Goal: Book appointment/travel/reservation

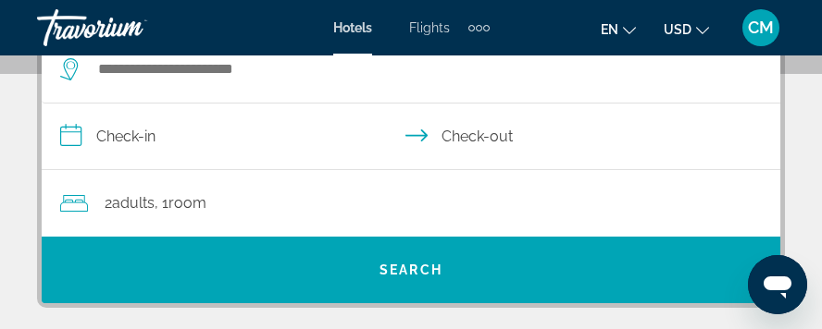
scroll to position [278, 0]
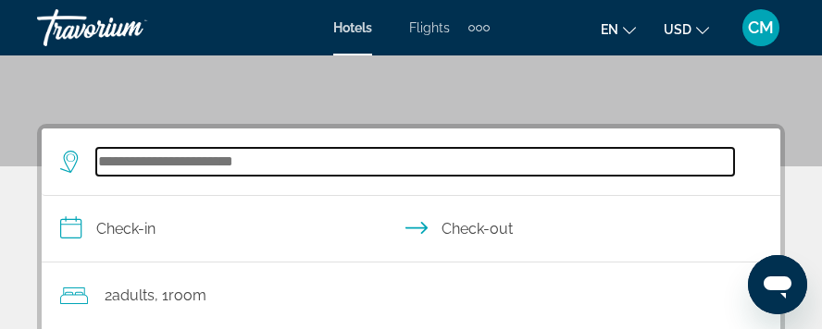
click at [282, 167] on input "Search widget" at bounding box center [415, 162] width 638 height 28
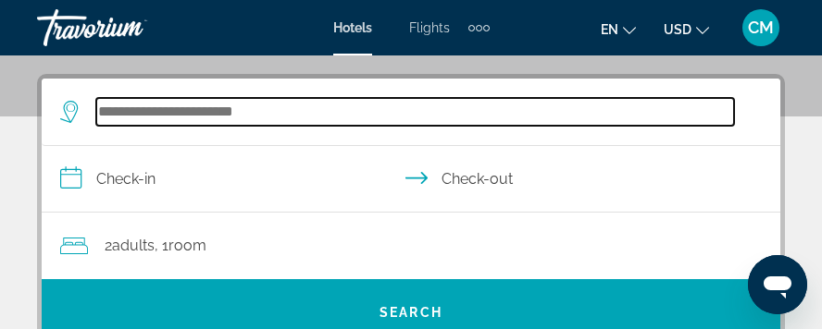
scroll to position [341, 0]
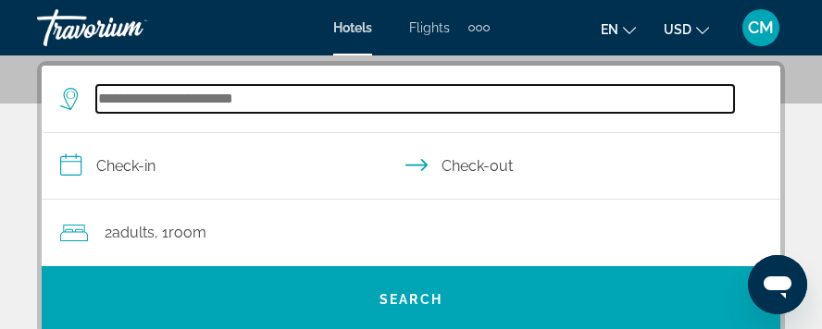
click at [299, 101] on input "Search widget" at bounding box center [415, 99] width 638 height 28
type input "**********"
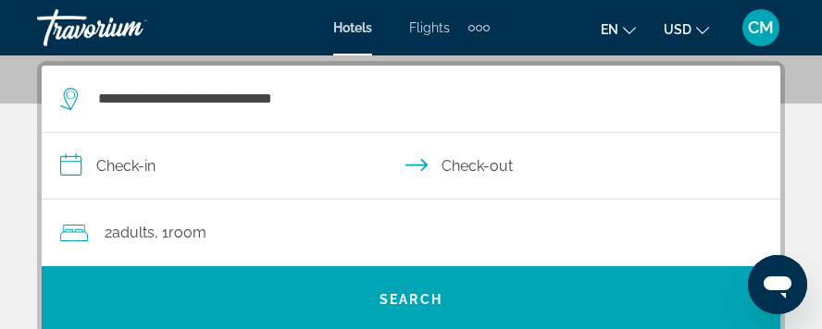
click at [127, 161] on input "**********" at bounding box center [415, 168] width 746 height 71
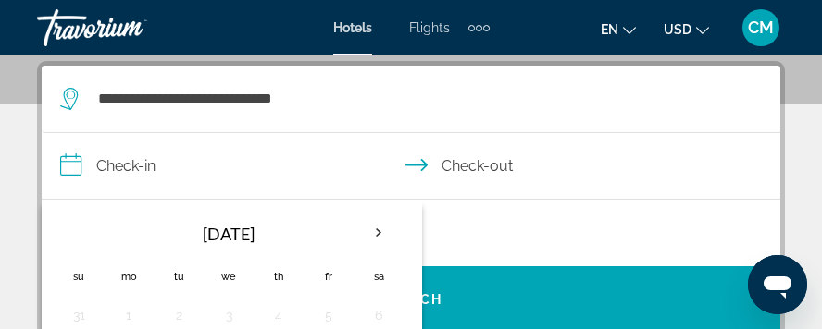
scroll to position [433, 0]
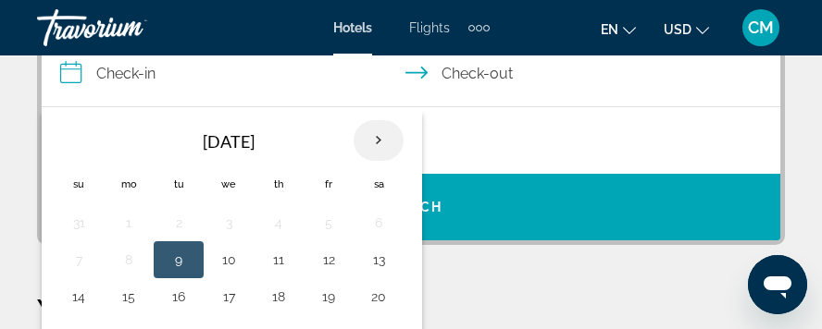
click at [378, 137] on th "Next month" at bounding box center [379, 140] width 50 height 41
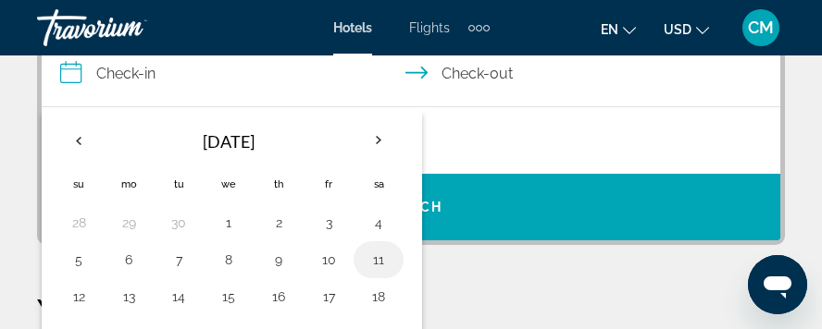
click at [374, 255] on button "11" at bounding box center [379, 260] width 30 height 26
click at [510, 70] on input "**********" at bounding box center [415, 76] width 746 height 71
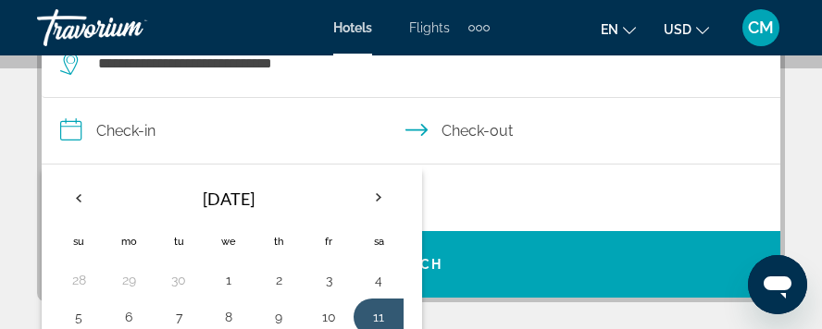
scroll to position [341, 0]
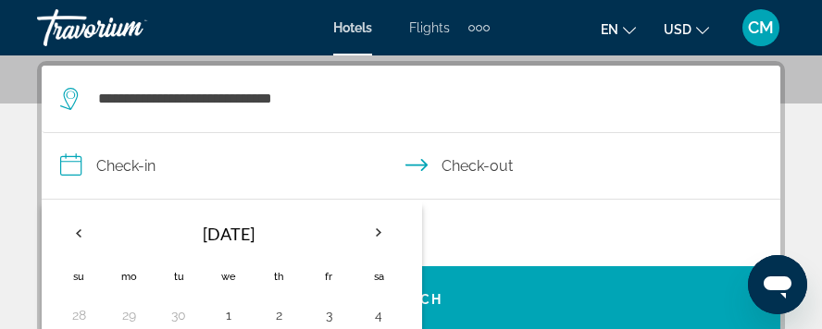
click at [508, 166] on input "**********" at bounding box center [415, 168] width 746 height 71
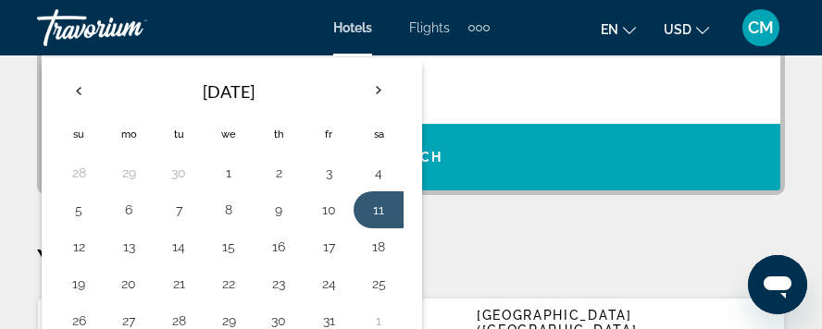
scroll to position [526, 0]
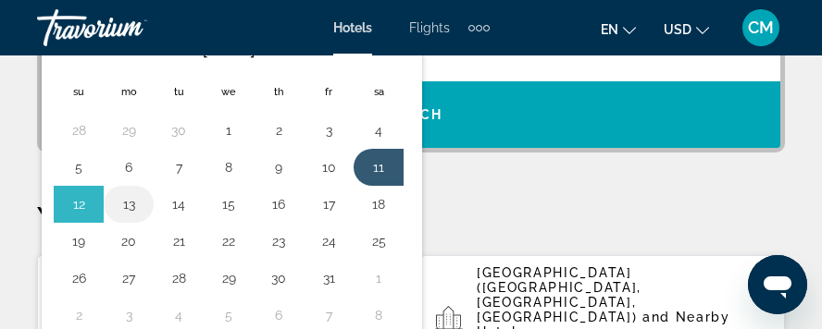
click at [130, 205] on button "13" at bounding box center [129, 205] width 30 height 26
type input "**********"
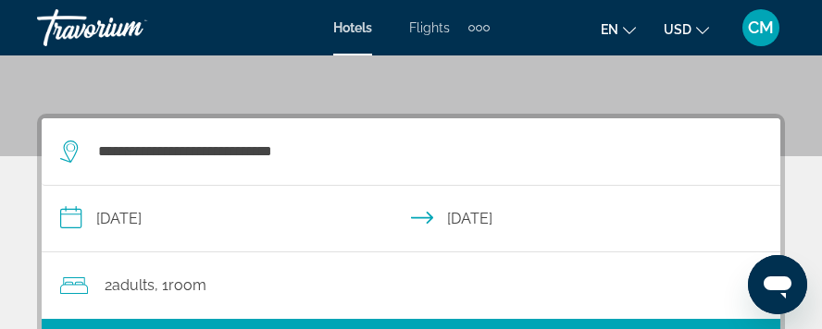
scroll to position [380, 0]
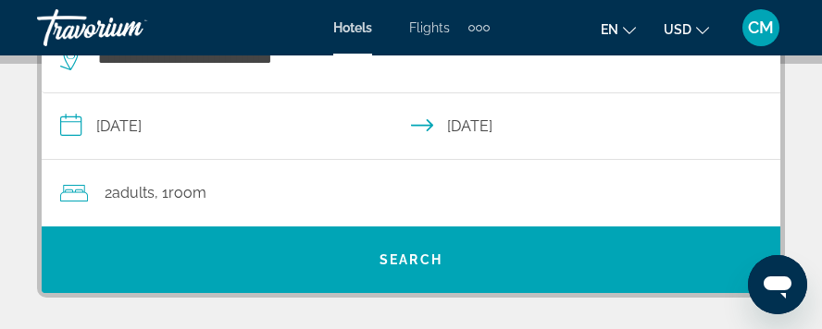
click at [137, 193] on span "Adults" at bounding box center [133, 193] width 43 height 18
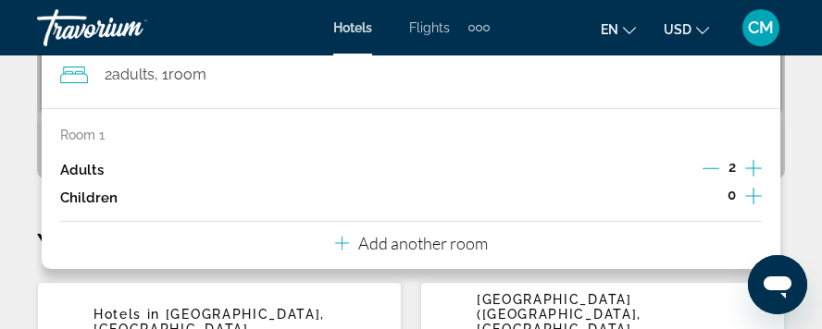
scroll to position [526, 0]
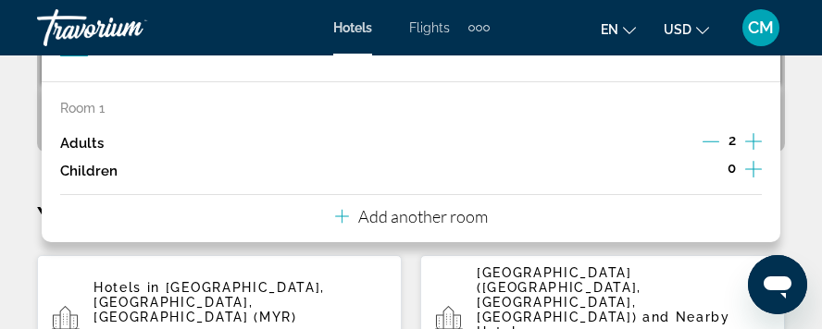
click at [752, 139] on icon "Increment adults" at bounding box center [753, 142] width 17 height 22
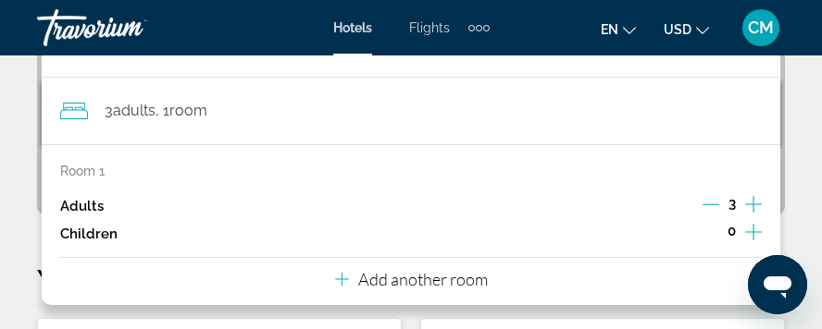
click at [752, 139] on div "3 Adult Adults , 1 Room rooms Room 1 Adults 3 Children 0 Add another room" at bounding box center [411, 111] width 739 height 67
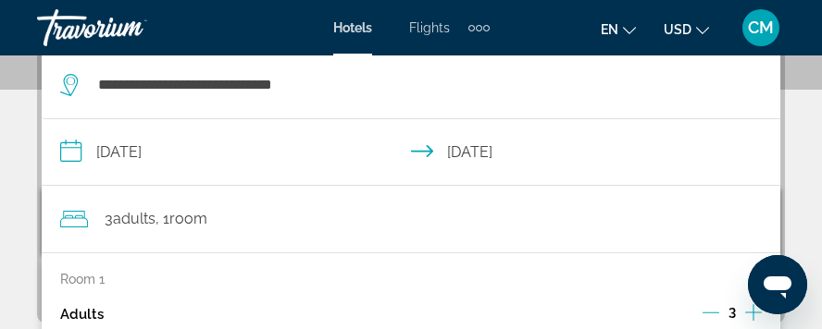
click at [752, 139] on input "**********" at bounding box center [415, 154] width 746 height 71
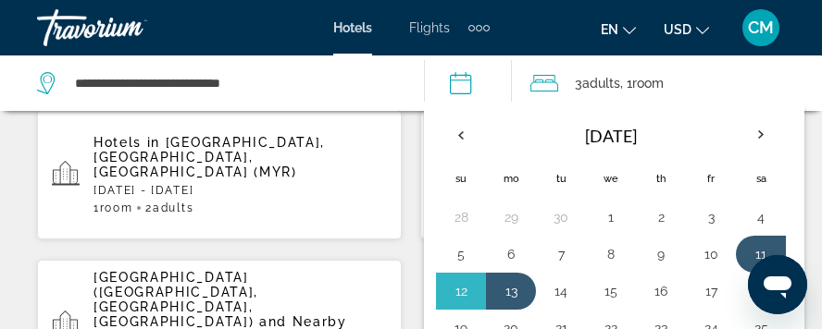
scroll to position [711, 0]
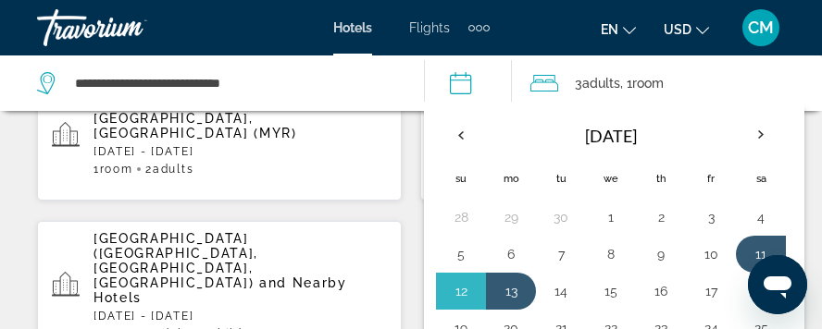
click at [408, 189] on div "Hotels in [GEOGRAPHIC_DATA], [GEOGRAPHIC_DATA], [GEOGRAPHIC_DATA] (MYR) [DATE] …" at bounding box center [411, 210] width 748 height 281
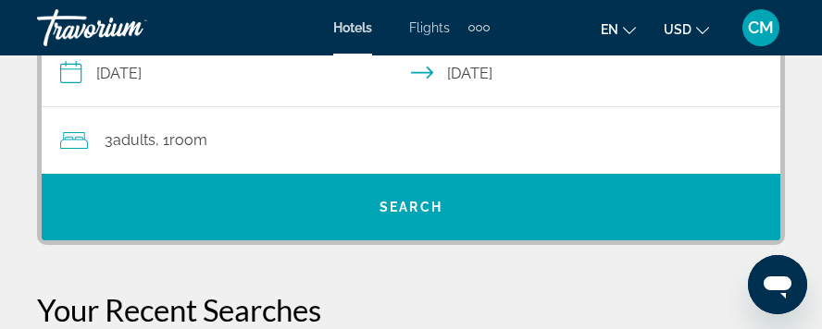
scroll to position [341, 0]
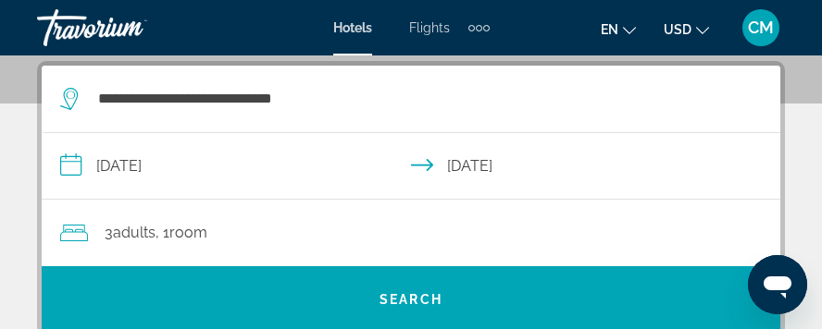
click at [193, 230] on span "Room" at bounding box center [188, 233] width 38 height 18
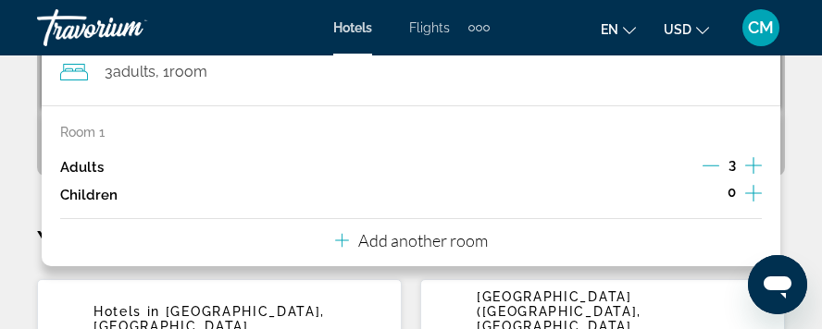
scroll to position [526, 0]
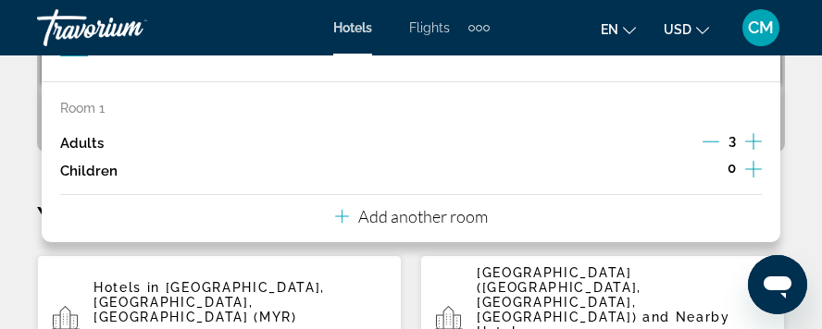
click at [753, 143] on icon "Increment adults" at bounding box center [753, 141] width 17 height 17
click at [756, 141] on icon "Increment adults" at bounding box center [753, 142] width 17 height 22
click at [759, 165] on icon "Increment children" at bounding box center [753, 169] width 17 height 22
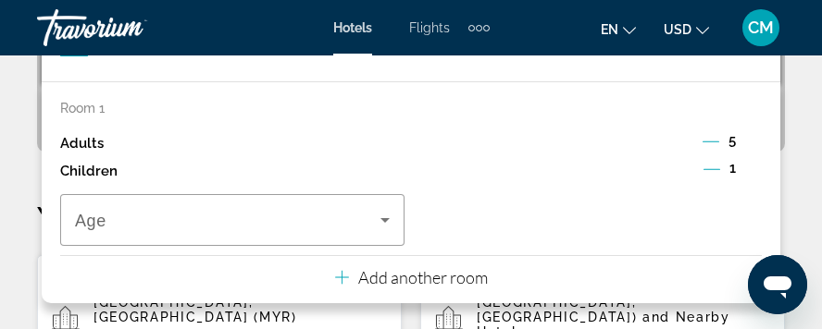
scroll to position [555, 0]
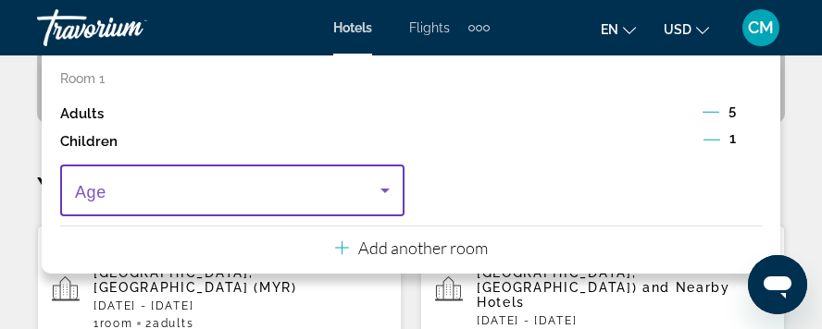
click at [384, 189] on icon "Travelers: 5 adults, 1 child" at bounding box center [384, 191] width 9 height 5
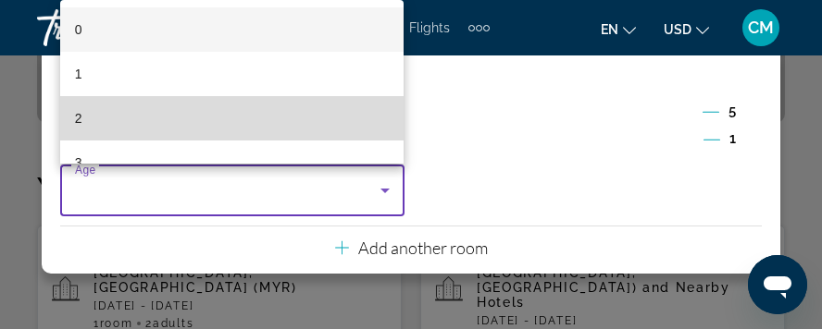
click at [309, 120] on mat-option "2" at bounding box center [232, 118] width 344 height 44
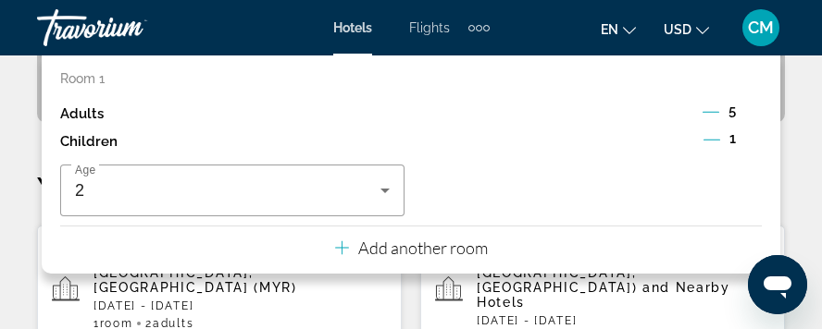
click at [711, 108] on icon "Decrement adults" at bounding box center [710, 112] width 17 height 17
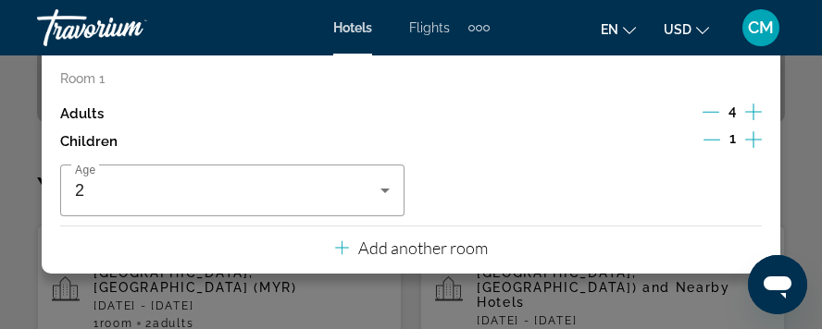
click at [711, 108] on icon "Decrement adults" at bounding box center [710, 112] width 17 height 17
click at [708, 134] on icon "Decrement children" at bounding box center [711, 139] width 17 height 17
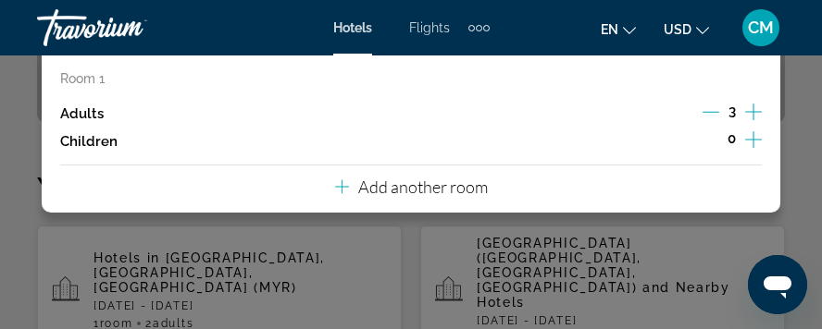
click at [379, 187] on p "Add another room" at bounding box center [423, 187] width 130 height 20
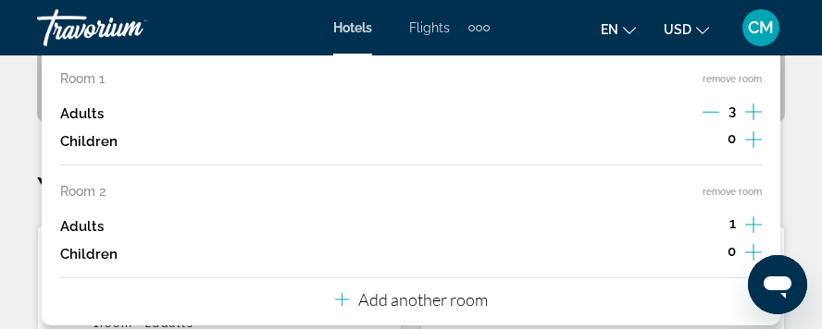
click at [749, 218] on icon "Increment adults" at bounding box center [753, 225] width 17 height 22
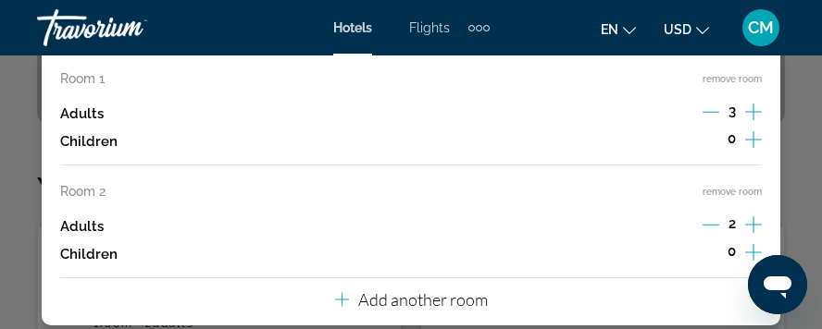
click at [753, 247] on icon "Increment children" at bounding box center [753, 252] width 17 height 17
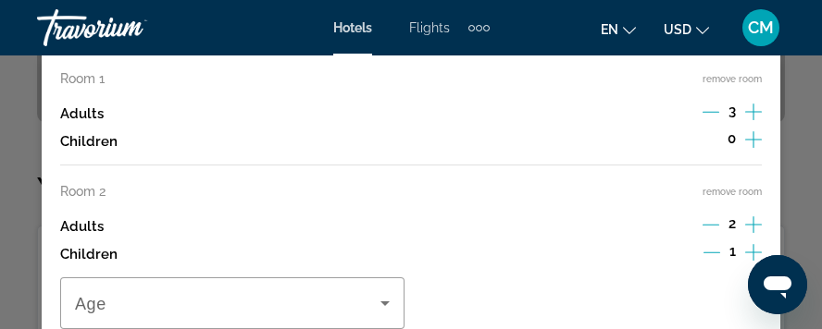
click at [753, 246] on icon "Increment children" at bounding box center [753, 252] width 17 height 17
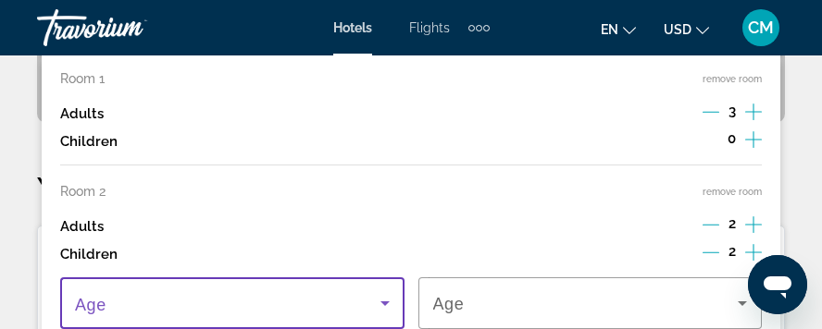
click at [385, 302] on icon "Travelers: 5 adults, 2 children" at bounding box center [384, 304] width 9 height 5
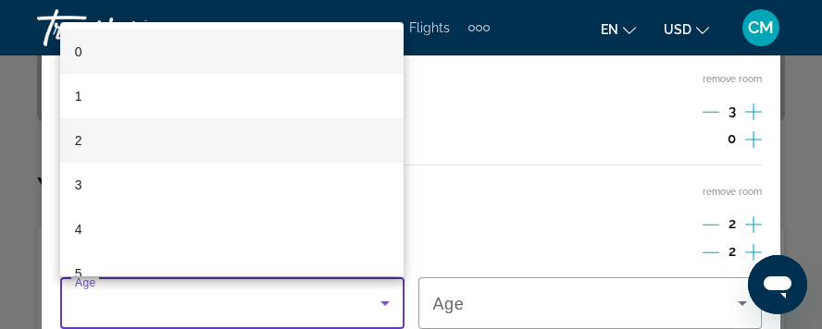
click at [152, 140] on mat-option "2" at bounding box center [232, 140] width 344 height 44
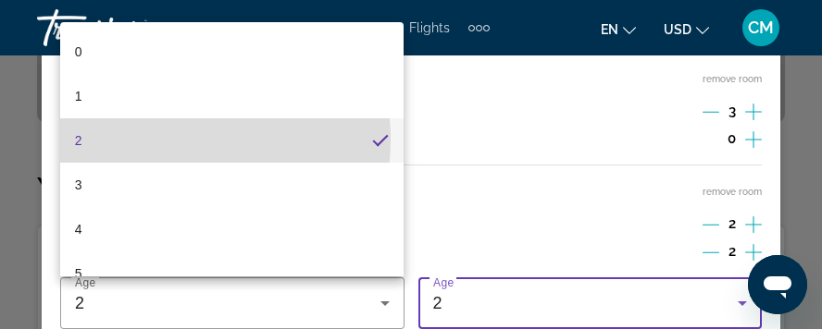
click at [152, 140] on mat-option "2" at bounding box center [232, 140] width 344 height 44
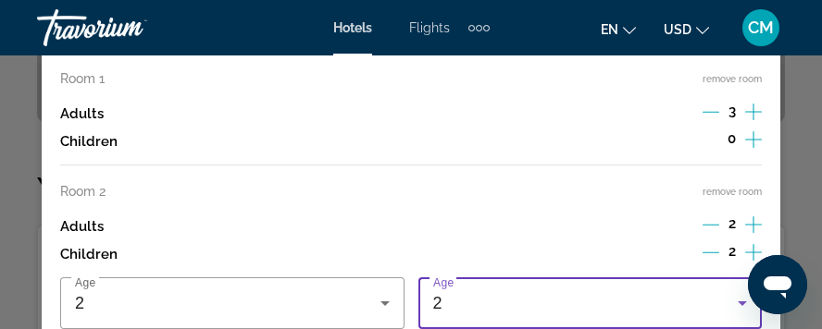
click at [742, 302] on icon "Travelers: 5 adults, 2 children" at bounding box center [742, 304] width 9 height 5
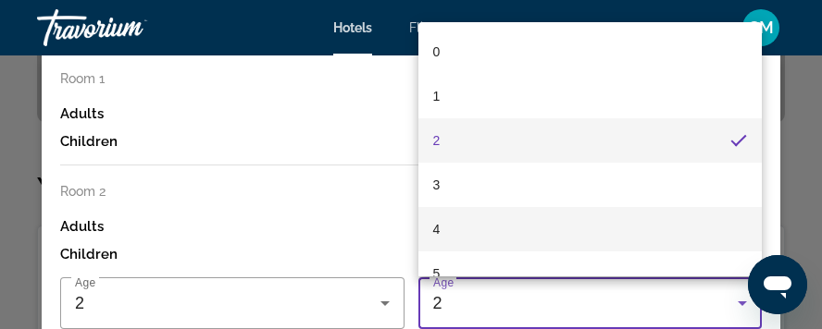
scroll to position [93, 0]
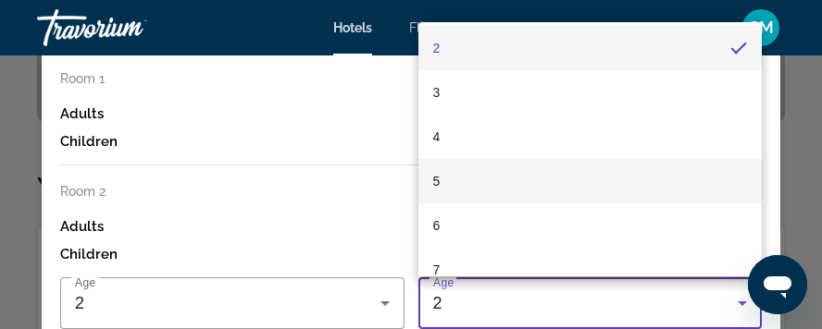
click at [458, 180] on mat-option "5" at bounding box center [590, 181] width 344 height 44
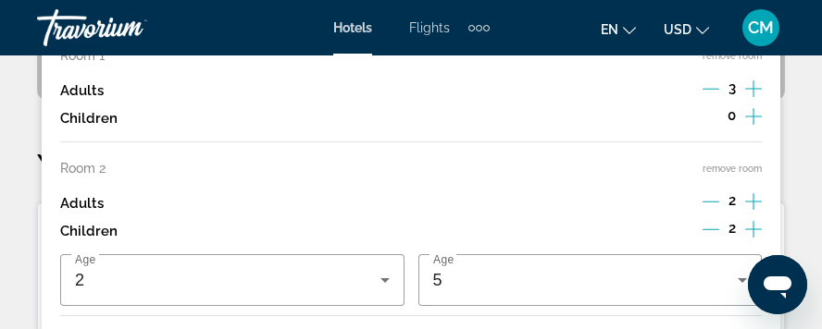
scroll to position [555, 0]
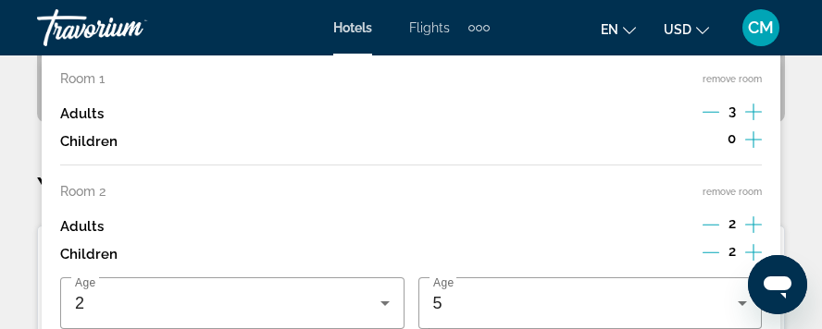
click at [470, 230] on div "Adults 2" at bounding box center [411, 227] width 702 height 28
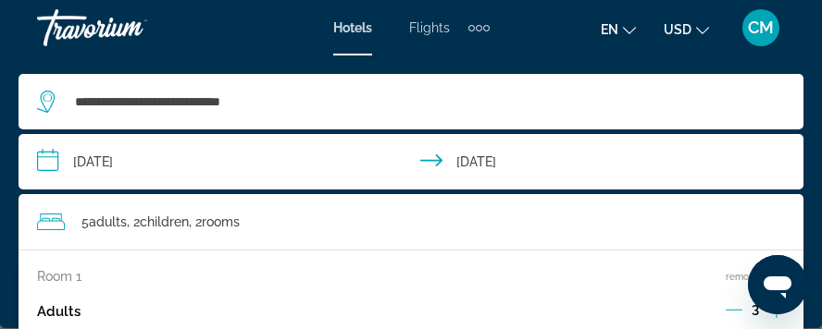
scroll to position [926, 0]
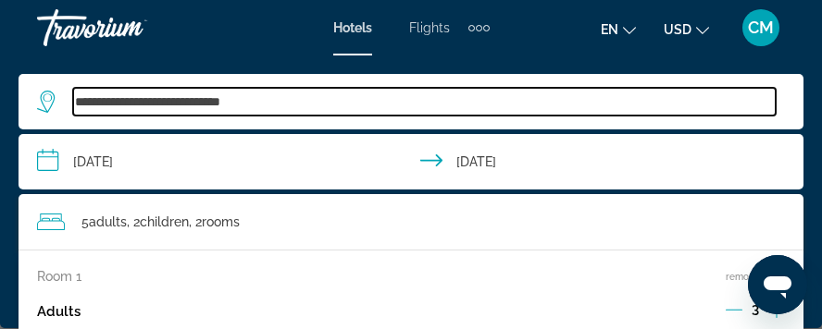
click at [463, 109] on input "**********" at bounding box center [424, 102] width 702 height 28
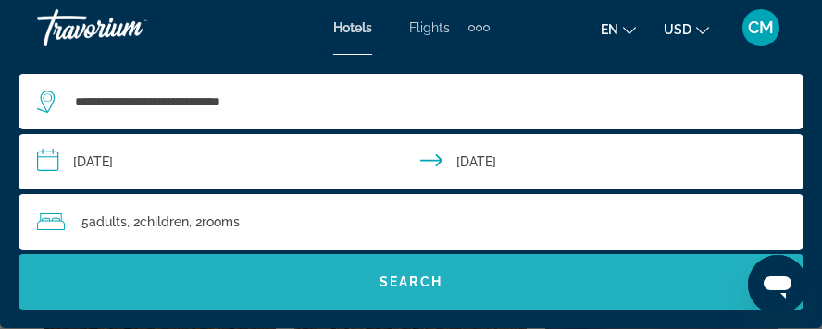
click at [413, 276] on span "Search" at bounding box center [410, 282] width 63 height 15
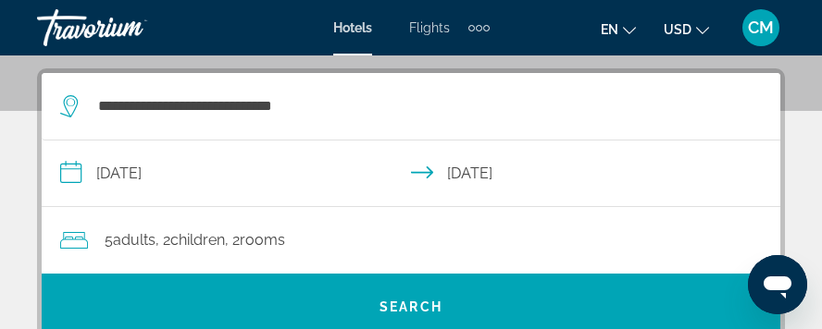
scroll to position [370, 0]
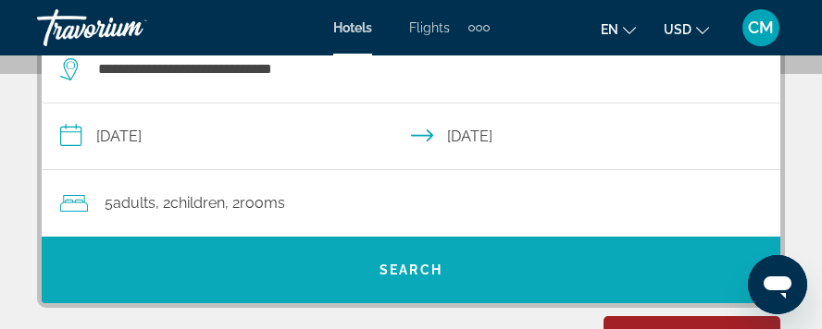
click at [409, 264] on span "Search" at bounding box center [410, 270] width 63 height 15
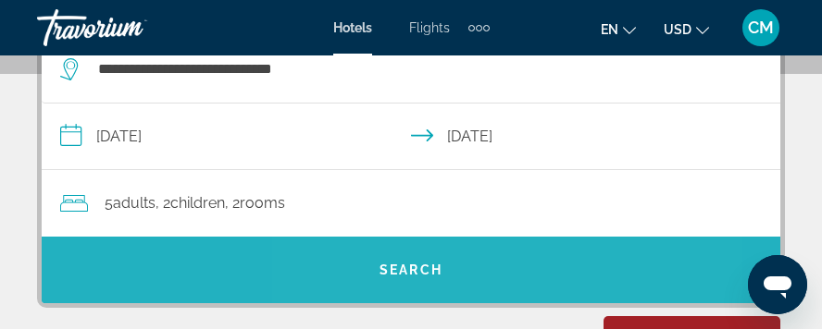
click at [409, 264] on span "Search" at bounding box center [410, 270] width 63 height 15
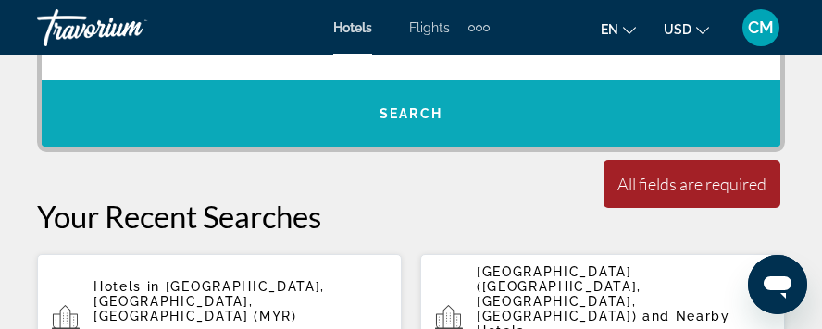
scroll to position [555, 0]
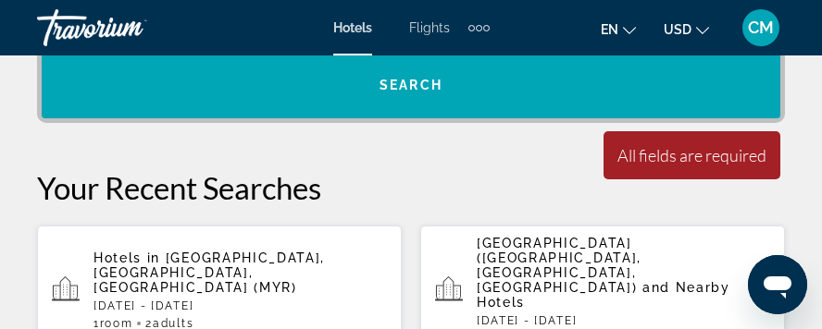
click at [628, 157] on div "All fields are required" at bounding box center [691, 155] width 149 height 20
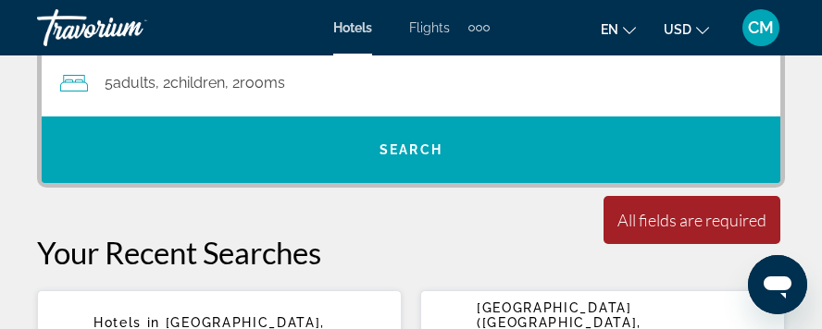
scroll to position [463, 0]
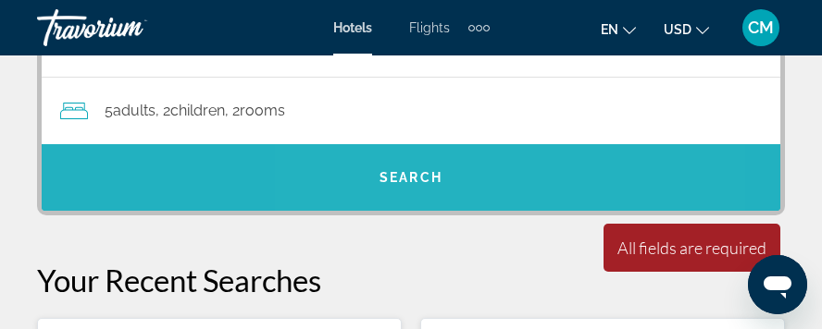
click at [428, 193] on span "Search widget" at bounding box center [411, 177] width 739 height 44
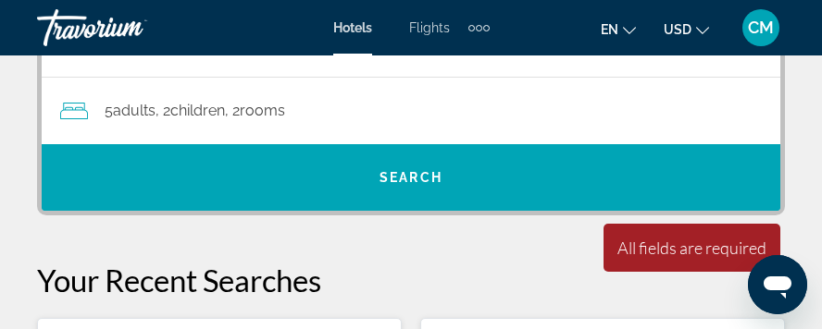
click at [278, 116] on span "rooms" at bounding box center [262, 111] width 45 height 18
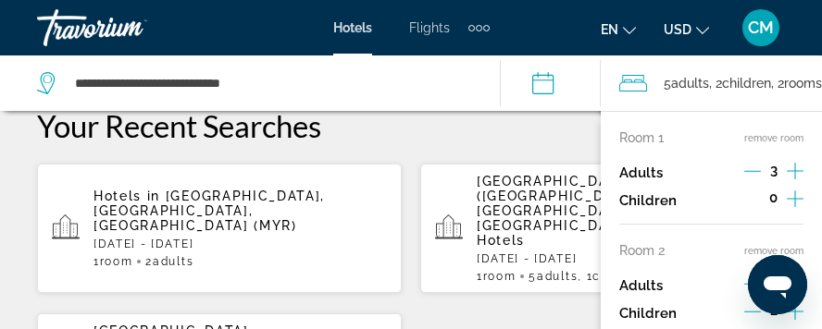
scroll to position [526, 0]
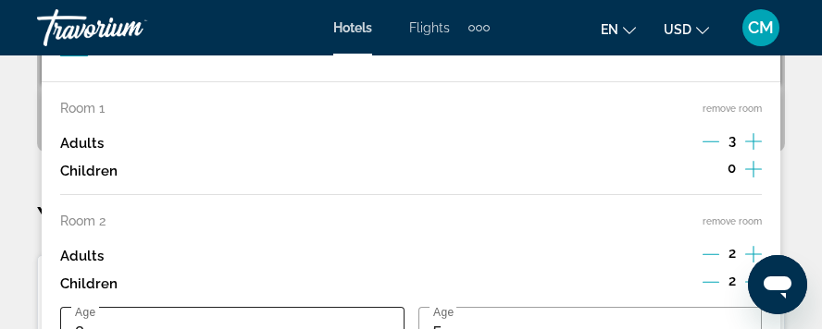
click at [289, 314] on div "2" at bounding box center [232, 333] width 315 height 52
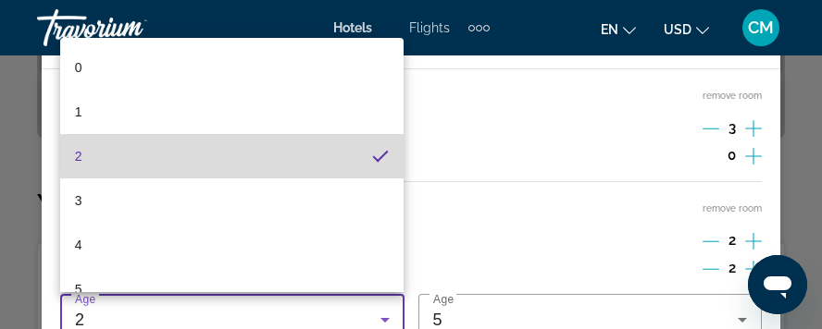
click at [372, 154] on mat-pseudo-checkbox "2 years old" at bounding box center [380, 156] width 17 height 17
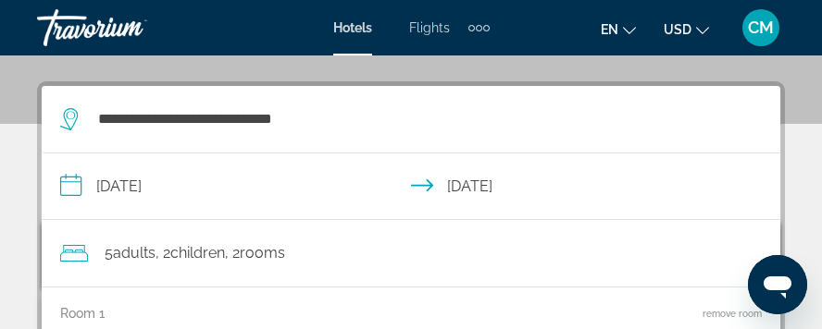
scroll to position [261, 0]
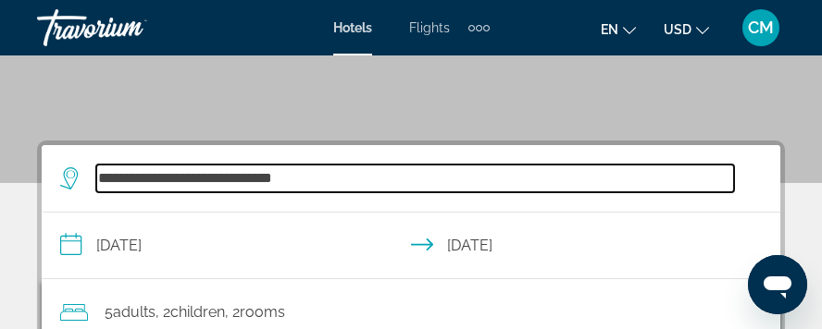
click at [494, 187] on input "**********" at bounding box center [415, 179] width 638 height 28
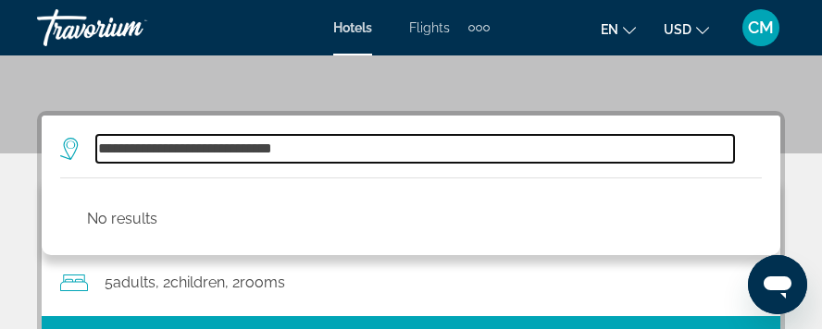
click at [494, 182] on div "**********" at bounding box center [401, 149] width 683 height 67
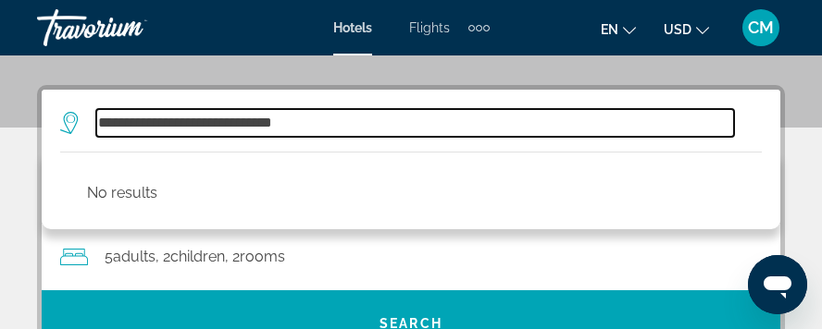
scroll to position [341, 0]
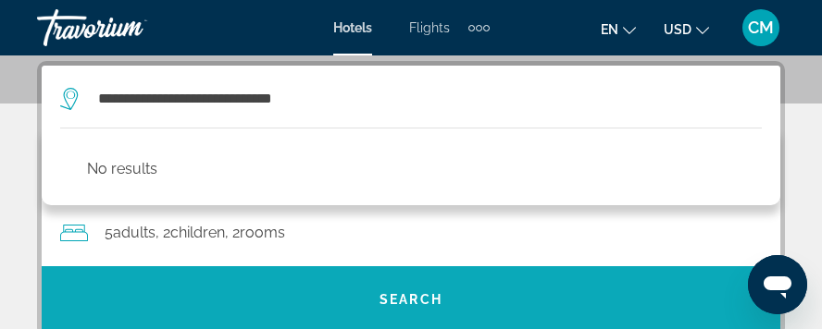
click at [418, 292] on span "Search" at bounding box center [410, 299] width 63 height 15
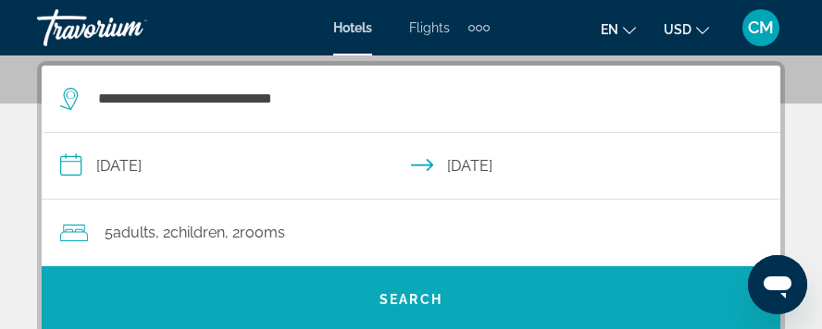
click at [367, 292] on span "Search widget" at bounding box center [411, 300] width 739 height 44
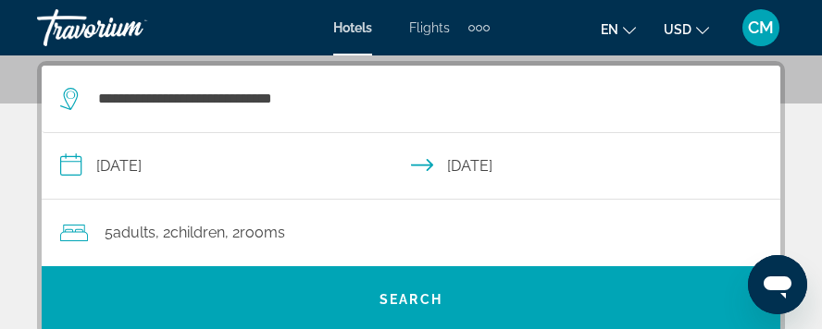
click at [371, 241] on div "5 Adult Adults , 2 Child Children , 2 Room rooms" at bounding box center [420, 233] width 720 height 26
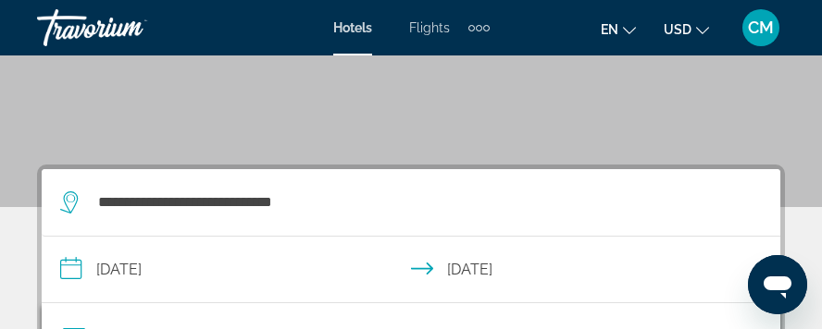
scroll to position [289, 0]
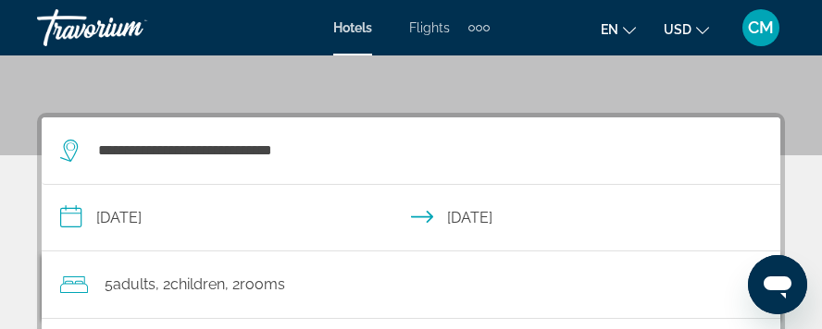
click at [744, 141] on app-destination-search "**********" at bounding box center [411, 152] width 739 height 68
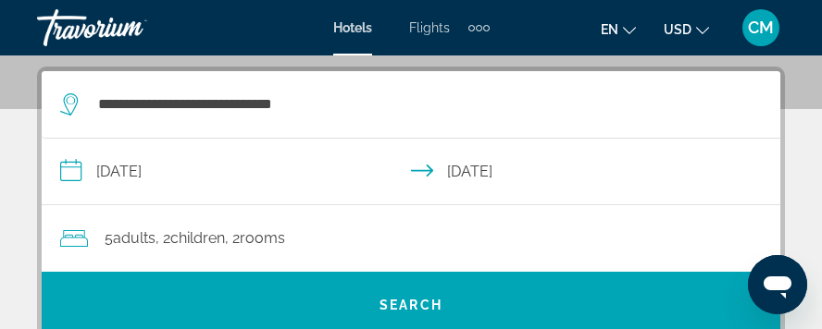
scroll to position [341, 0]
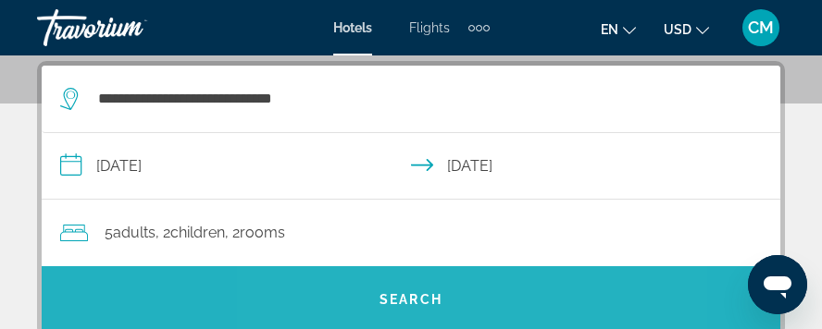
click at [392, 300] on span "Search" at bounding box center [410, 299] width 63 height 15
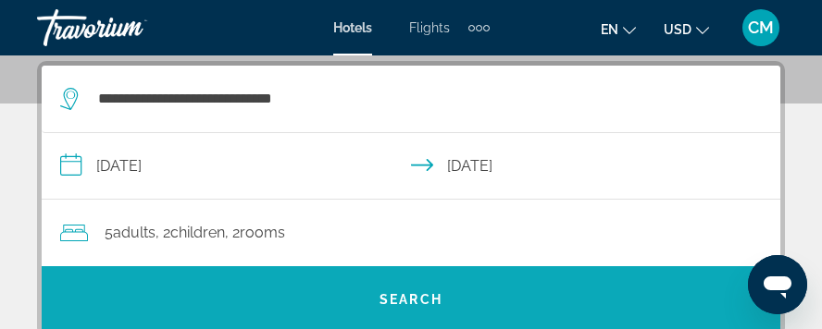
click at [392, 300] on span "Search" at bounding box center [410, 299] width 63 height 15
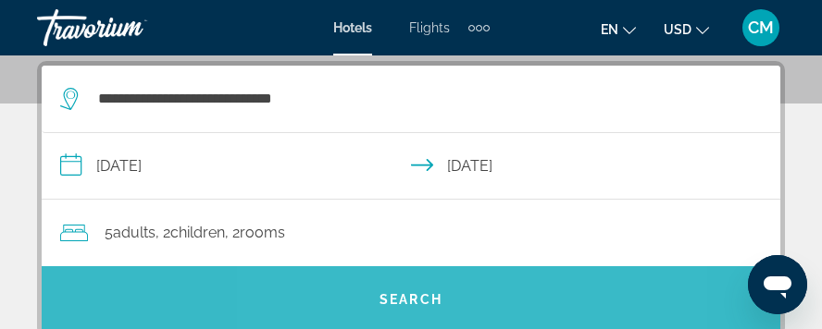
click at [392, 300] on span "Search" at bounding box center [410, 299] width 63 height 15
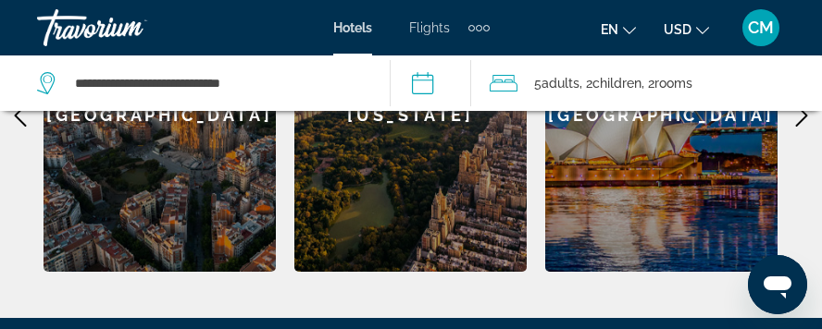
scroll to position [1184, 0]
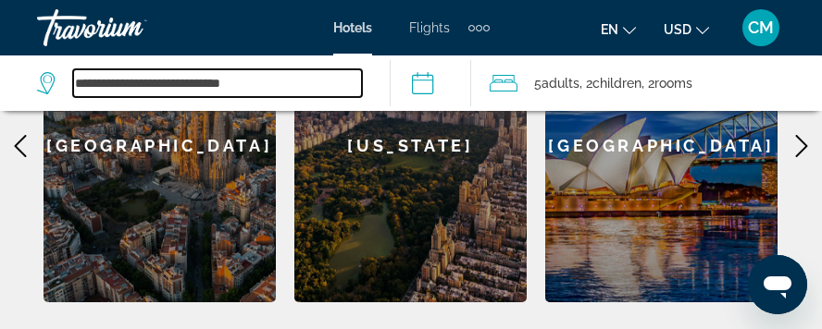
click at [359, 81] on input "**********" at bounding box center [217, 83] width 289 height 28
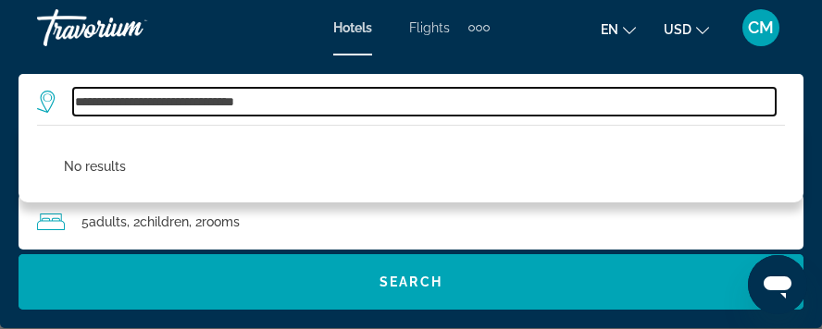
type input "**********"
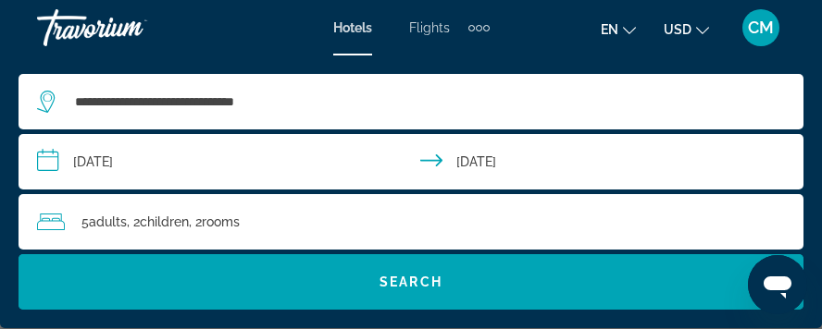
scroll to position [1276, 0]
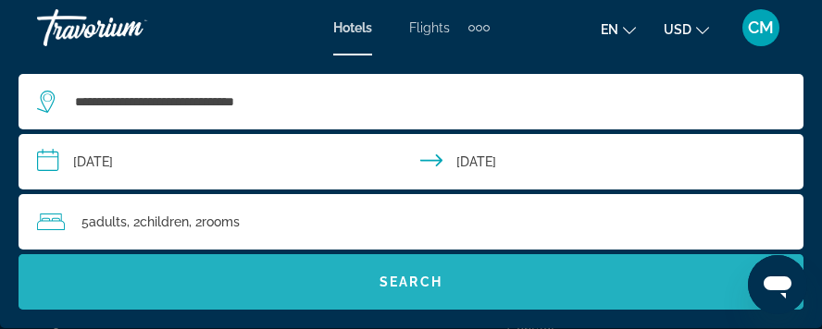
click at [413, 287] on span "Search" at bounding box center [410, 282] width 63 height 15
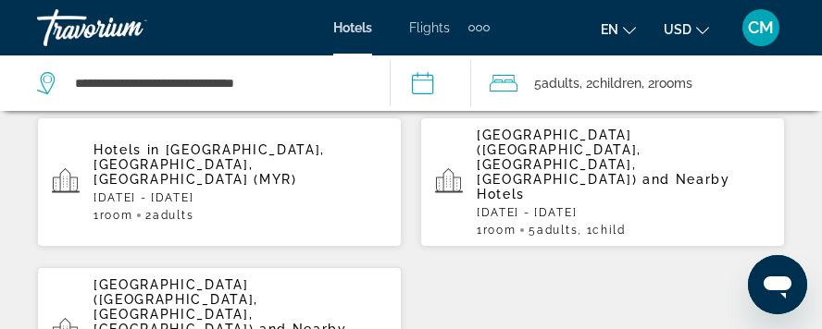
scroll to position [536, 0]
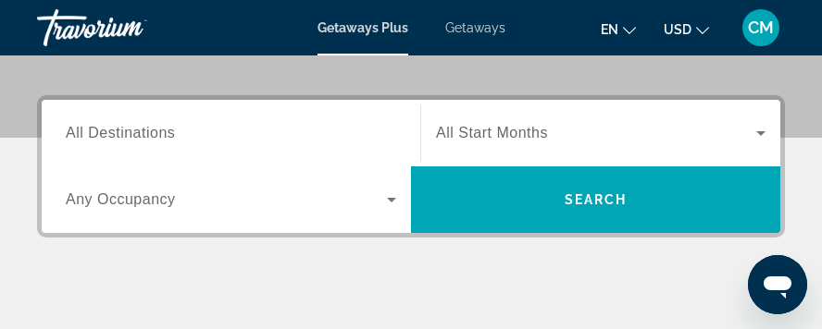
scroll to position [278, 0]
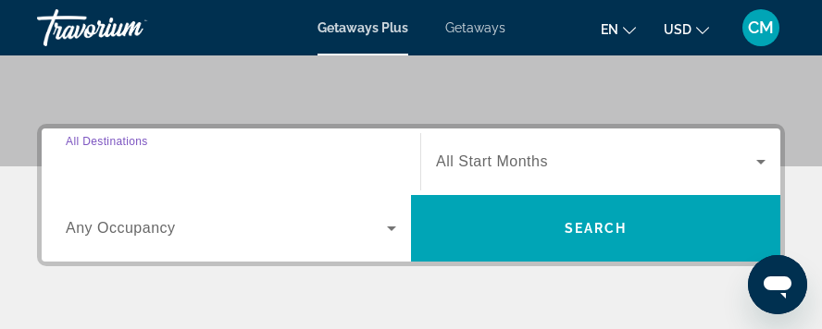
click at [201, 161] on input "Destination All Destinations" at bounding box center [231, 163] width 330 height 22
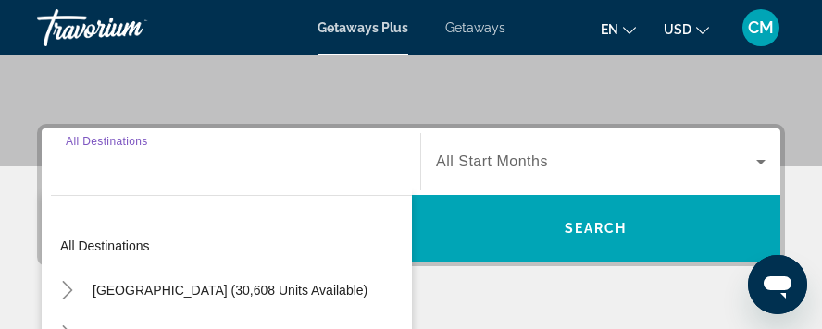
scroll to position [341, 0]
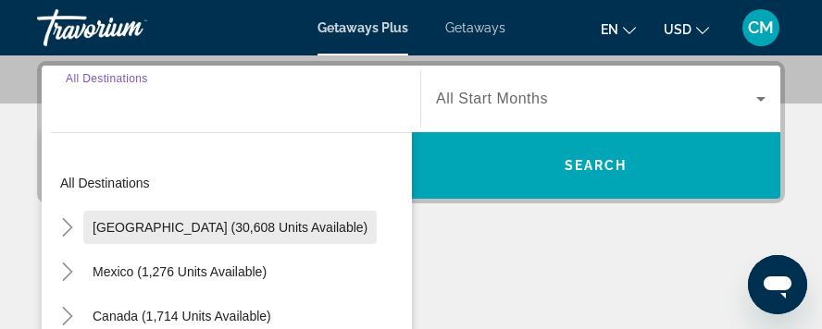
click at [193, 226] on span "[GEOGRAPHIC_DATA] (30,608 units available)" at bounding box center [230, 227] width 275 height 15
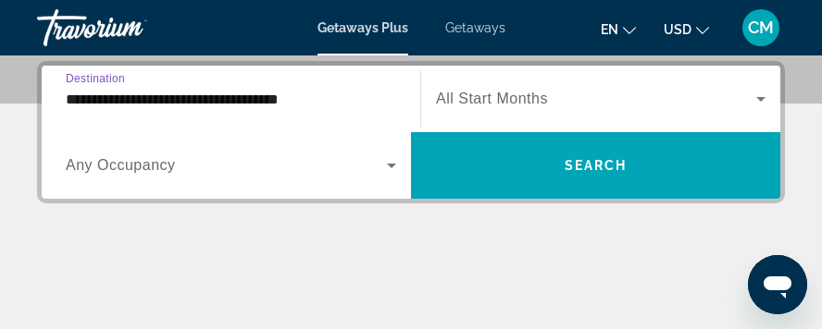
click at [193, 103] on input "**********" at bounding box center [231, 100] width 330 height 22
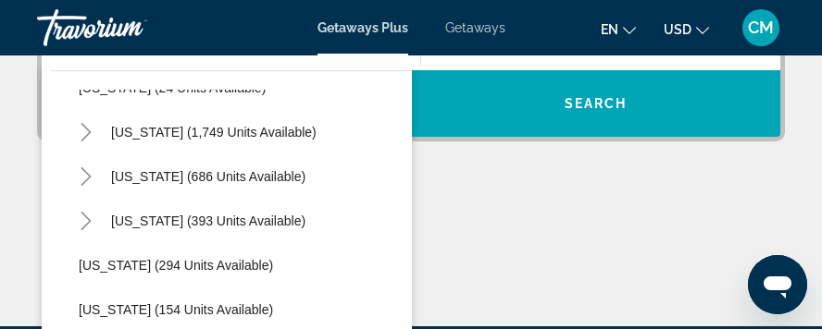
scroll to position [1296, 0]
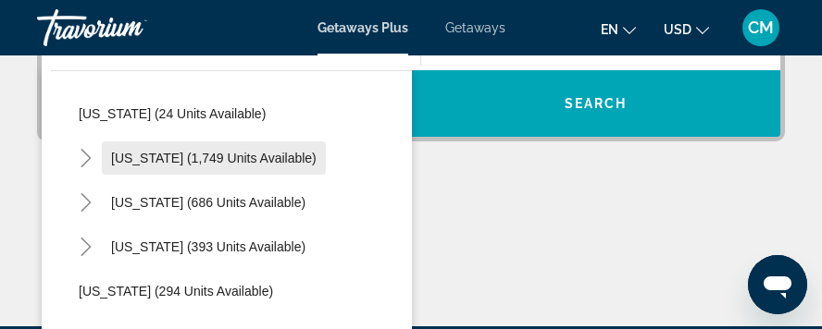
click at [220, 164] on span "[US_STATE] (1,749 units available)" at bounding box center [213, 158] width 205 height 15
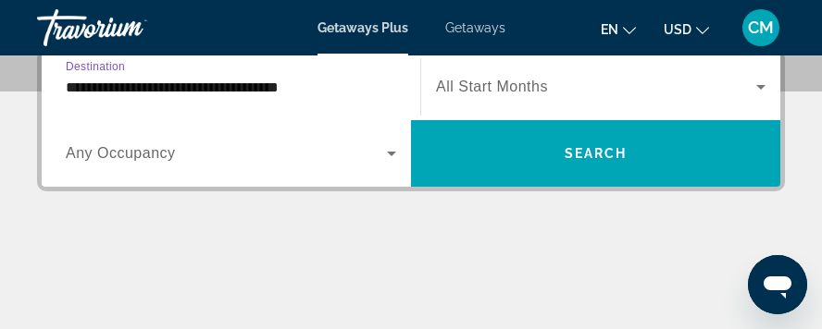
scroll to position [341, 0]
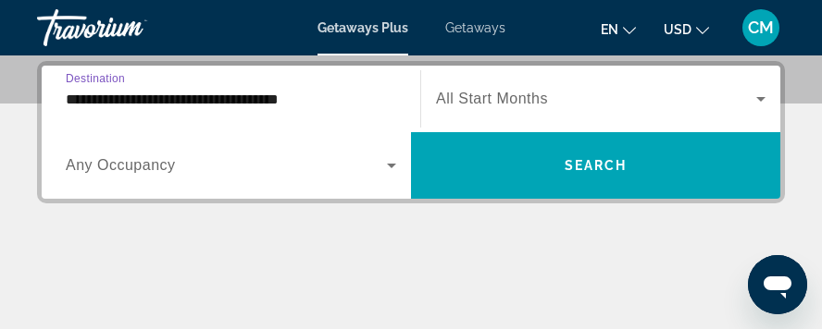
click at [254, 94] on input "**********" at bounding box center [231, 100] width 330 height 22
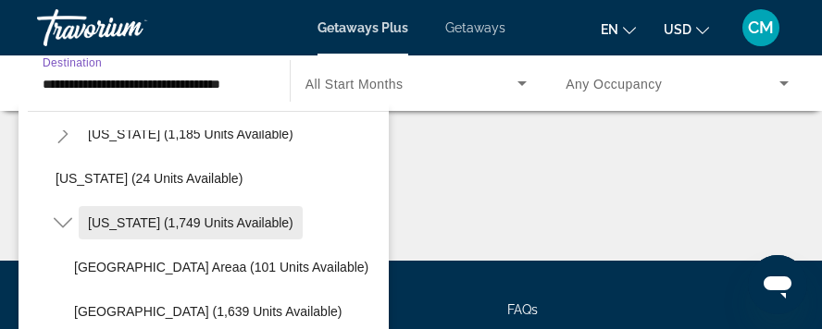
scroll to position [1313, 0]
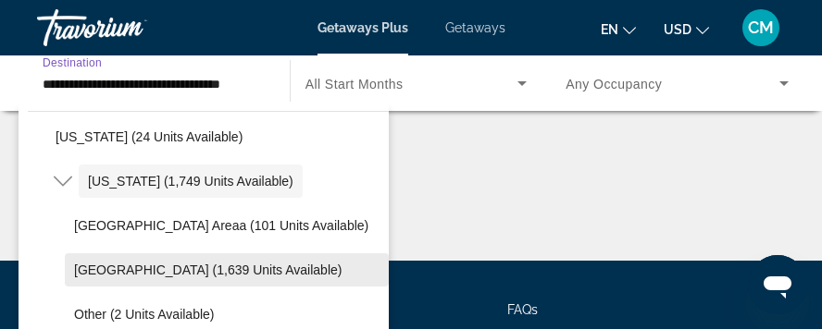
click at [185, 270] on span "[GEOGRAPHIC_DATA] (1,639 units available)" at bounding box center [207, 270] width 267 height 15
type input "**********"
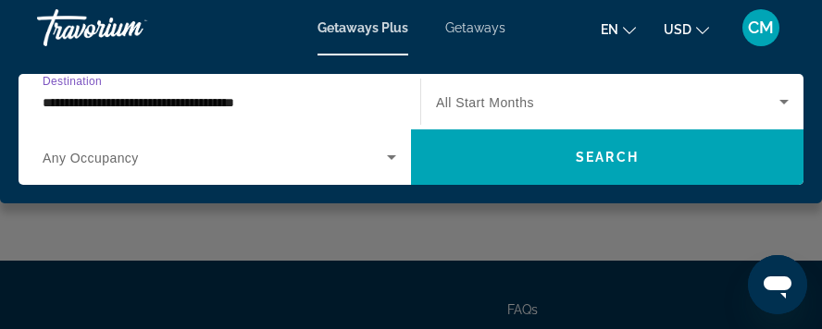
click at [193, 153] on span "Search widget" at bounding box center [215, 157] width 344 height 22
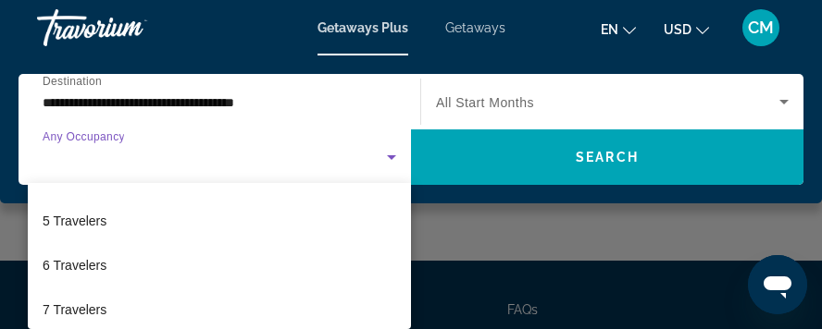
scroll to position [185, 0]
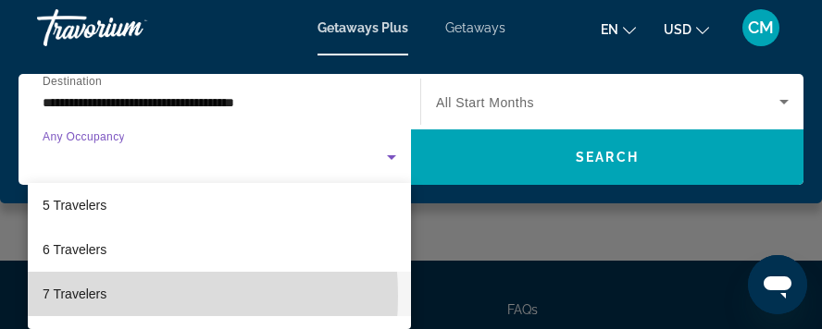
click at [91, 296] on span "7 Travelers" at bounding box center [75, 294] width 64 height 22
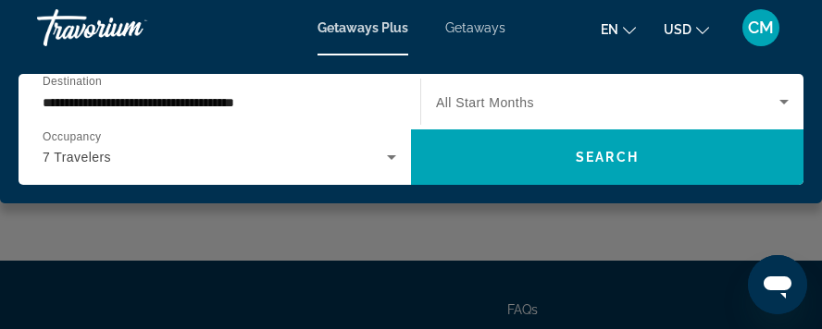
click at [518, 98] on span "All Start Months" at bounding box center [485, 102] width 98 height 15
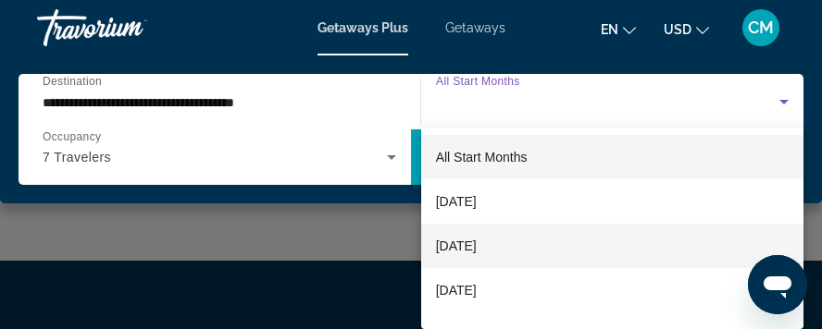
click at [477, 247] on span "[DATE]" at bounding box center [456, 246] width 41 height 22
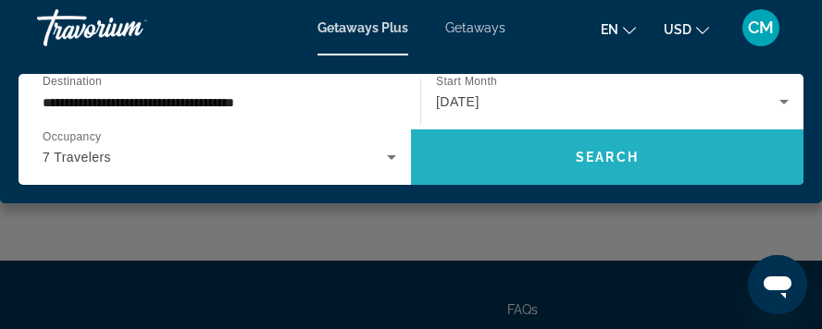
click at [621, 151] on span "Search" at bounding box center [607, 157] width 63 height 15
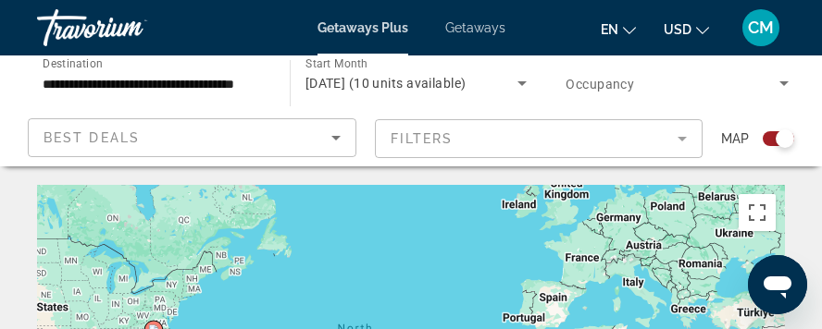
click at [763, 136] on div "Search widget" at bounding box center [778, 138] width 31 height 15
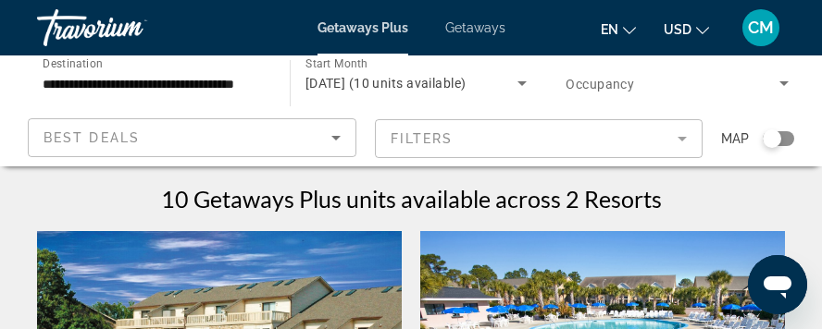
click at [683, 139] on mat-form-field "Filters" at bounding box center [539, 138] width 329 height 39
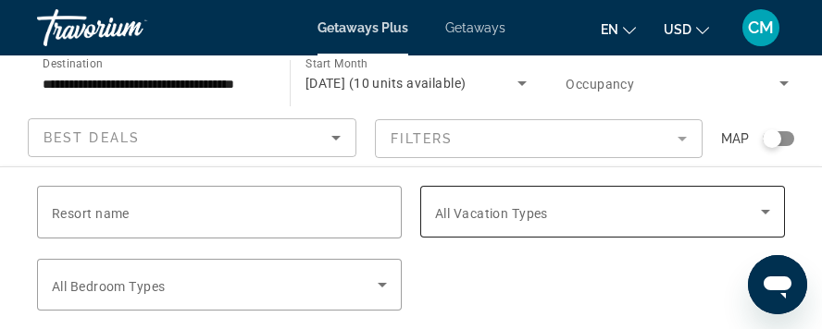
scroll to position [185, 0]
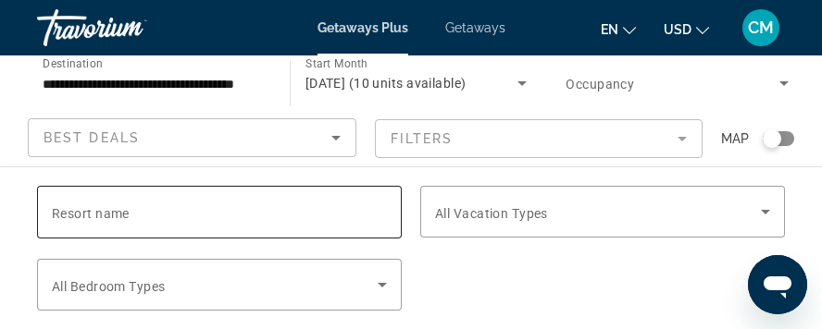
click at [254, 223] on div "Search widget" at bounding box center [219, 212] width 335 height 53
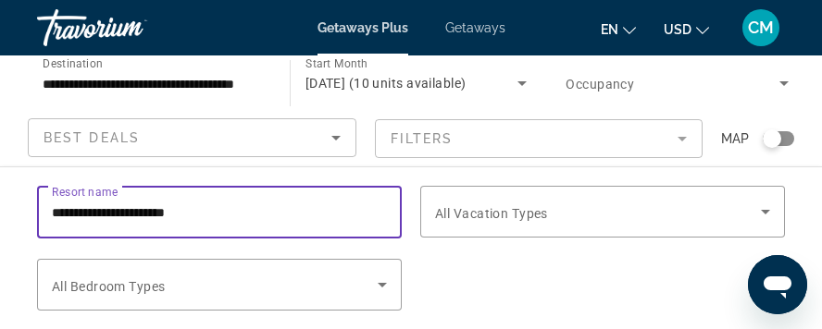
click at [256, 208] on input "**********" at bounding box center [219, 213] width 335 height 22
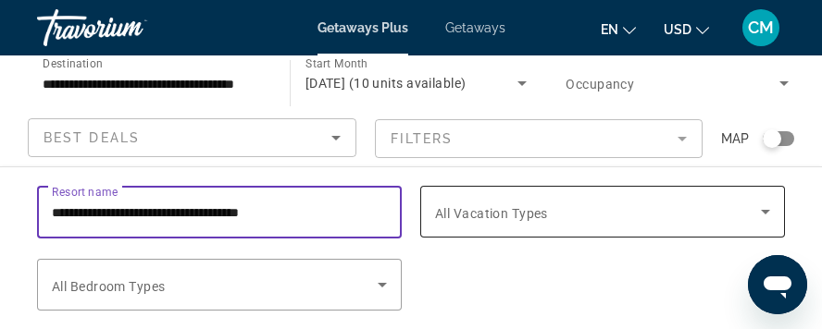
type input "**********"
click at [603, 210] on span "Search widget" at bounding box center [598, 212] width 326 height 22
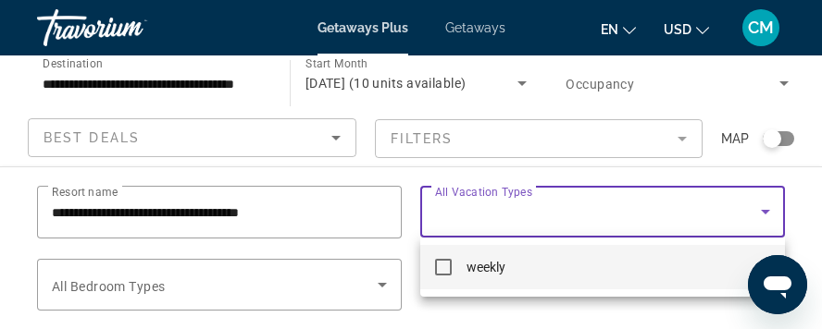
scroll to position [370, 0]
click at [540, 205] on div at bounding box center [411, 164] width 822 height 329
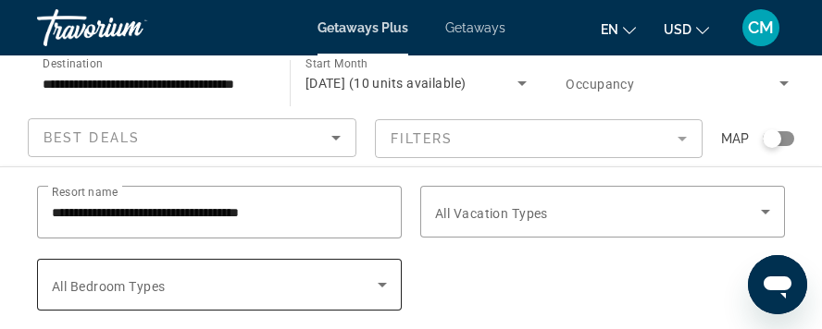
click at [329, 277] on span "Search widget" at bounding box center [215, 285] width 326 height 22
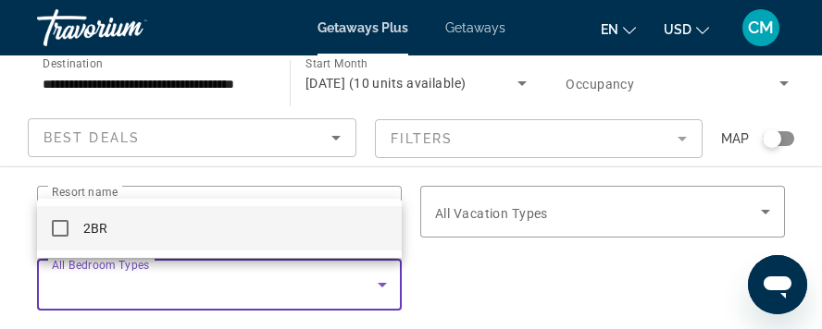
scroll to position [0, 0]
click at [59, 263] on div at bounding box center [411, 164] width 822 height 329
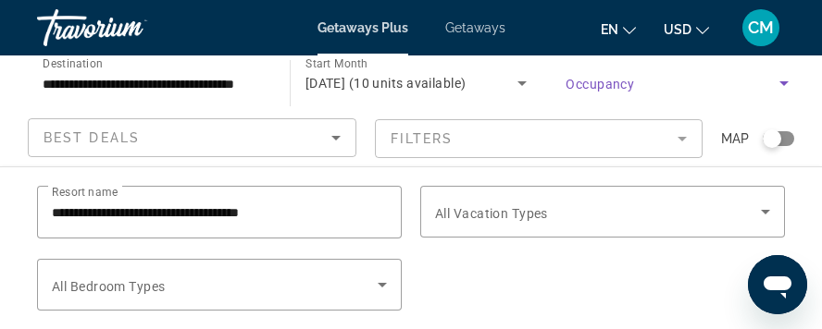
click at [787, 81] on icon "Search widget" at bounding box center [783, 83] width 9 height 5
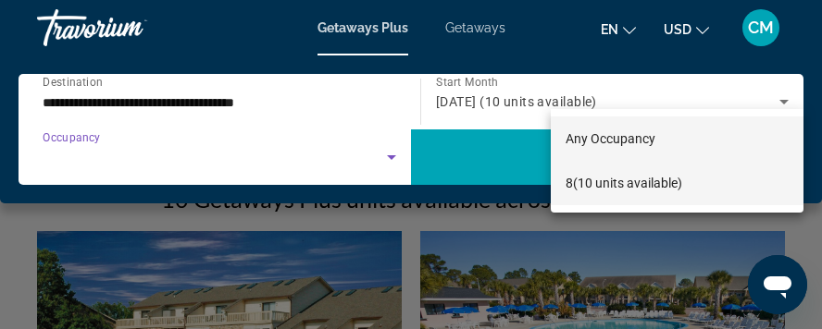
click at [661, 184] on span "8 (10 units available)" at bounding box center [624, 183] width 117 height 22
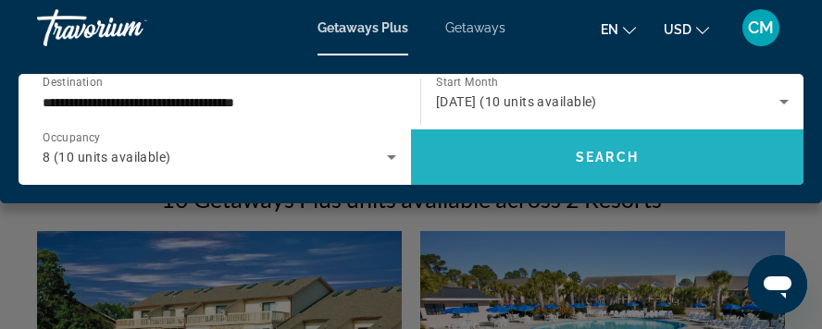
click at [635, 160] on span "Search" at bounding box center [607, 157] width 63 height 15
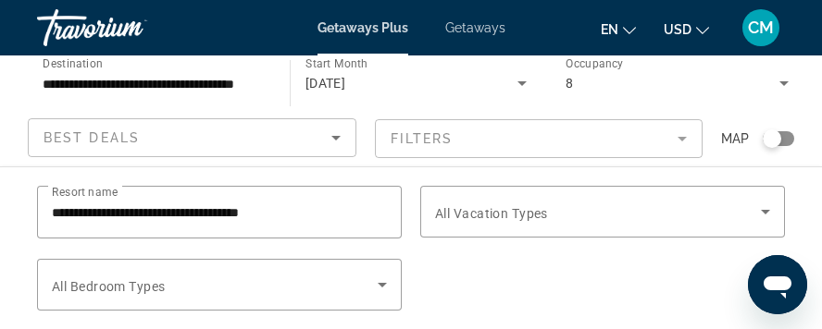
click at [688, 138] on mat-form-field "Filters" at bounding box center [539, 138] width 329 height 39
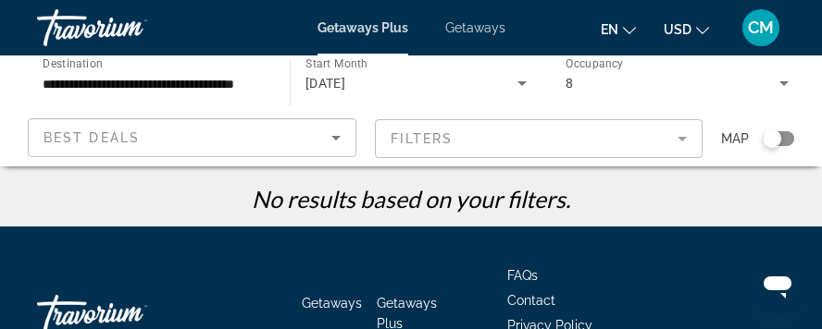
click at [688, 138] on mat-form-field "Filters" at bounding box center [539, 138] width 329 height 39
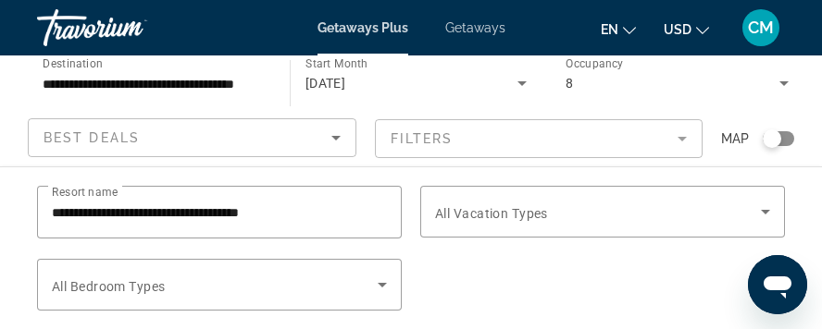
click at [688, 138] on mat-form-field "Filters" at bounding box center [539, 138] width 329 height 39
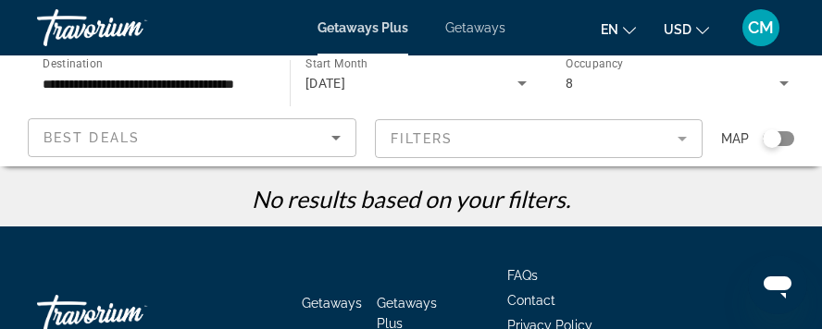
click at [469, 22] on span "Getaways" at bounding box center [475, 27] width 60 height 15
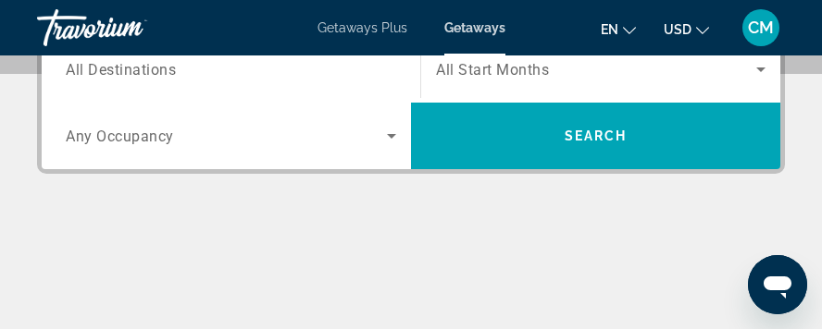
scroll to position [278, 0]
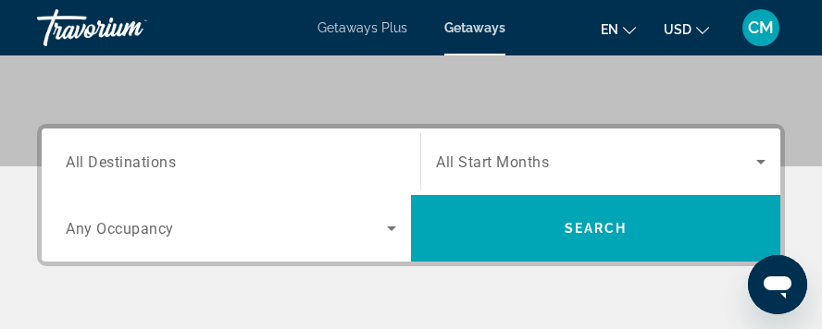
click at [239, 155] on input "Destination All Destinations" at bounding box center [231, 163] width 330 height 22
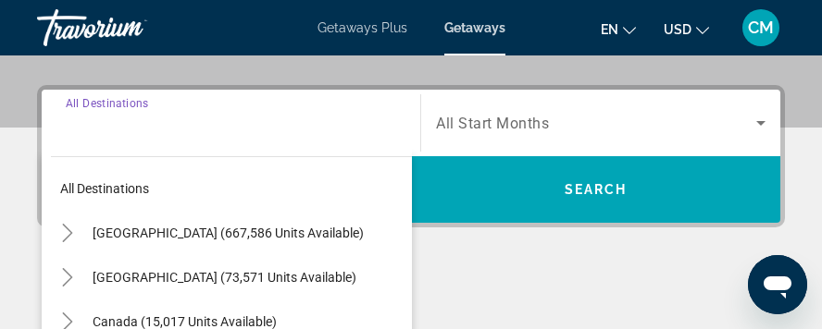
click at [239, 155] on div "Destination All Destinations All destinations [GEOGRAPHIC_DATA] (667,586 units …" at bounding box center [231, 123] width 360 height 67
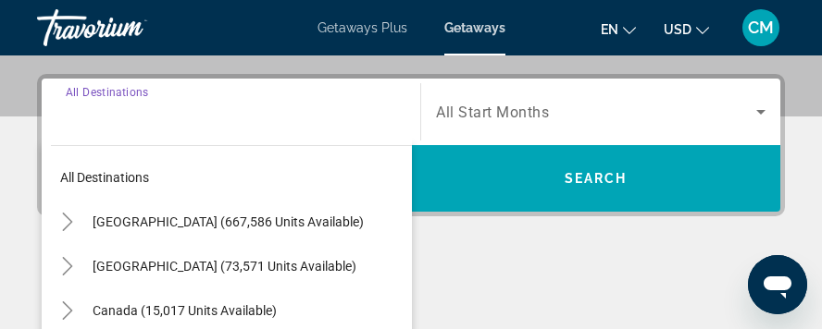
scroll to position [341, 0]
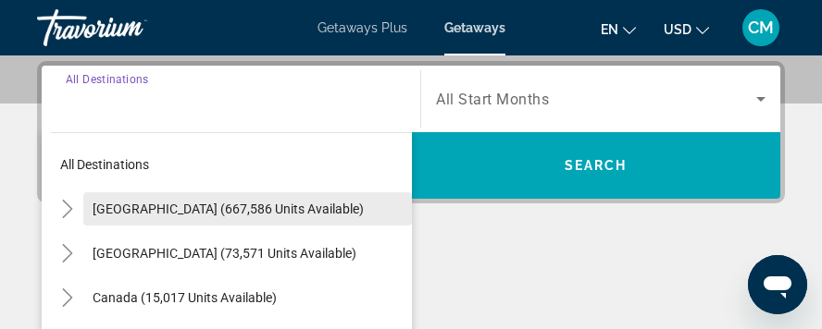
click at [195, 206] on span "[GEOGRAPHIC_DATA] (667,586 units available)" at bounding box center [228, 209] width 271 height 15
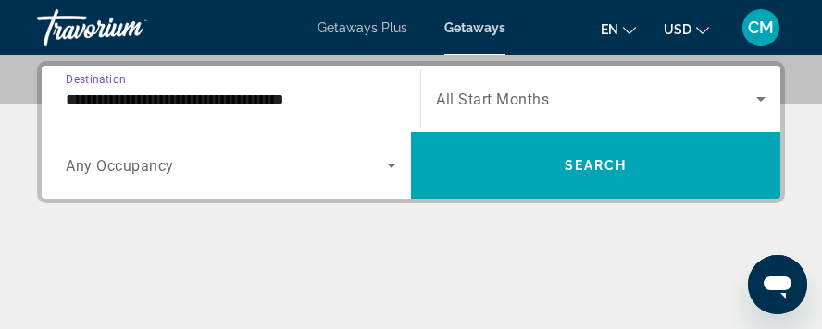
click at [213, 96] on input "**********" at bounding box center [231, 100] width 330 height 22
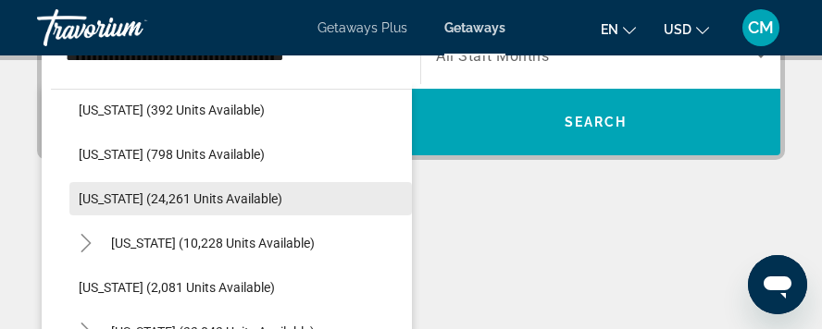
scroll to position [1481, 0]
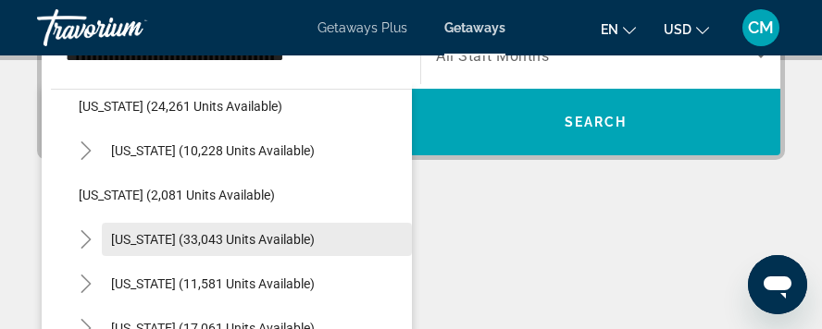
click at [209, 238] on span "[US_STATE] (33,043 units available)" at bounding box center [213, 239] width 204 height 15
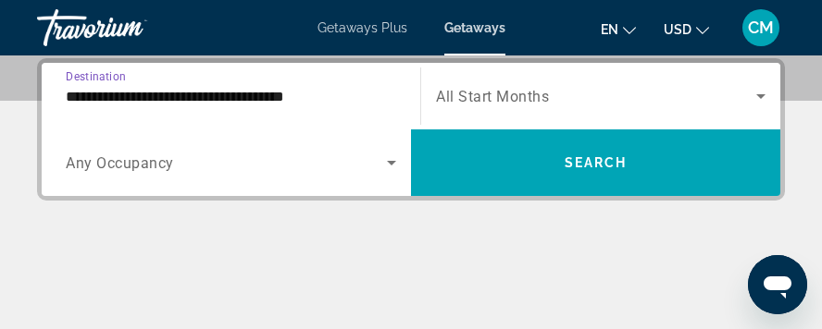
scroll to position [341, 0]
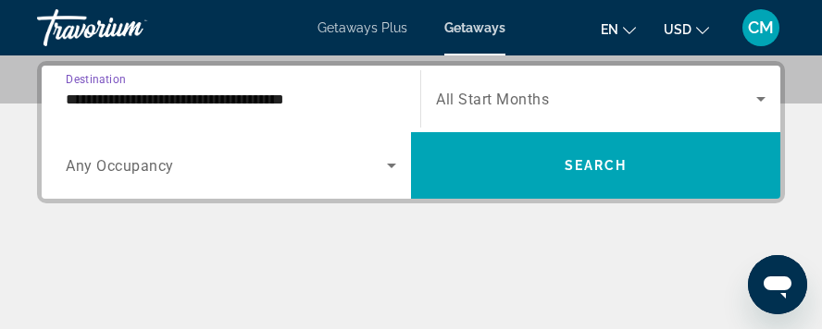
click at [209, 97] on input "**********" at bounding box center [231, 100] width 330 height 22
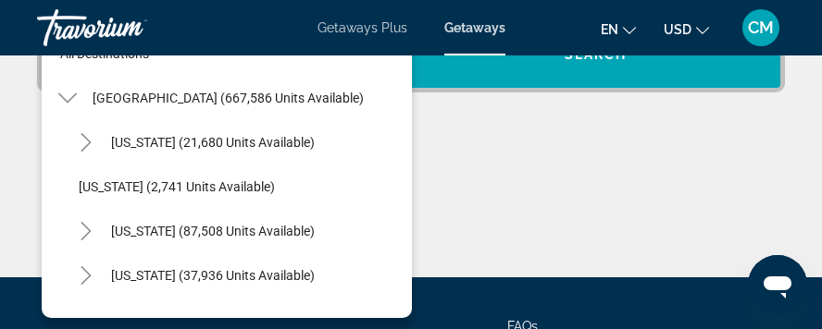
scroll to position [1487, 0]
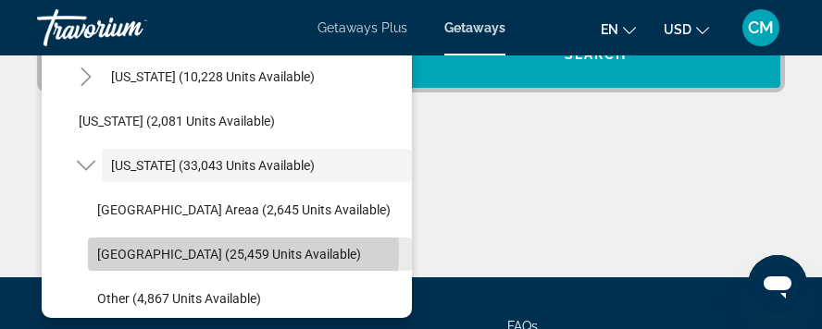
click at [211, 252] on span "[GEOGRAPHIC_DATA] (25,459 units available)" at bounding box center [229, 254] width 264 height 15
type input "**********"
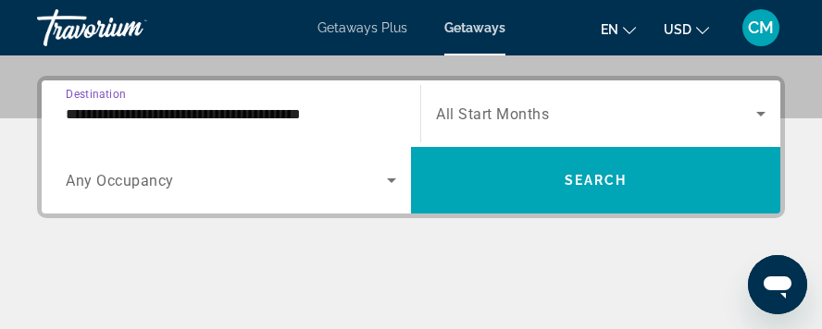
scroll to position [341, 0]
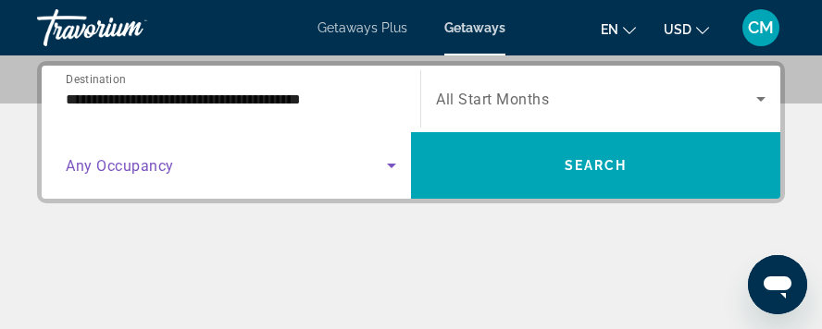
click at [193, 167] on span "Search widget" at bounding box center [226, 166] width 321 height 22
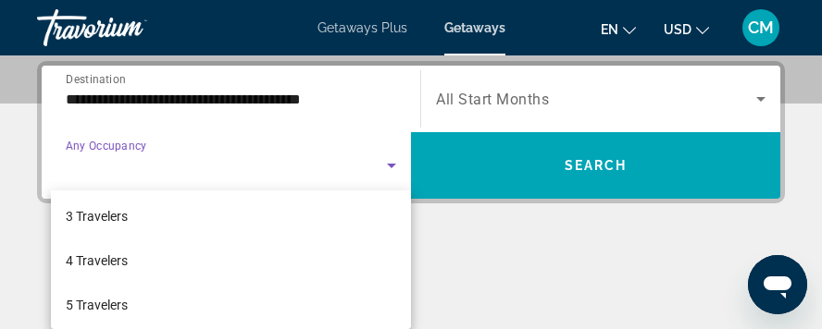
scroll to position [185, 0]
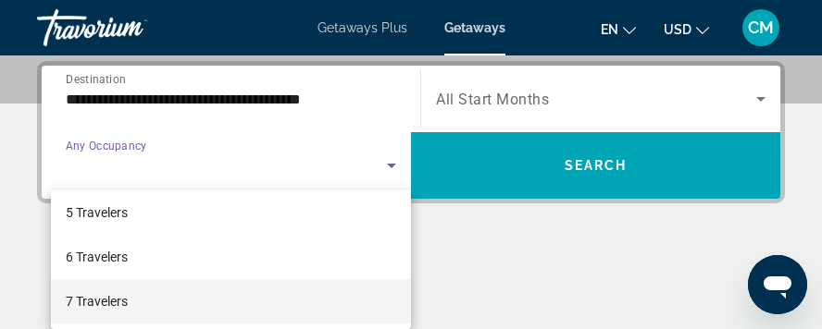
click at [111, 301] on span "7 Travelers" at bounding box center [97, 302] width 62 height 22
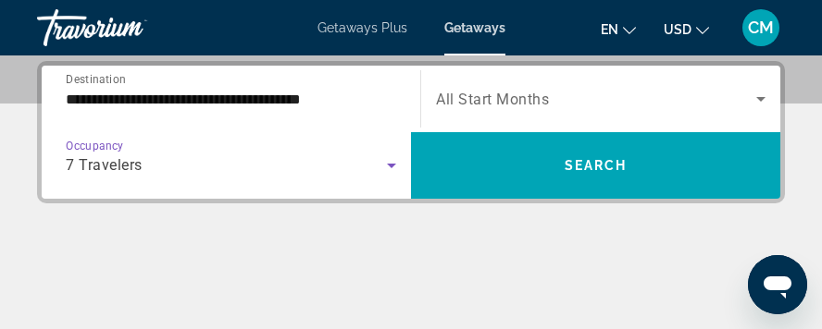
click at [761, 93] on icon "Search widget" at bounding box center [761, 99] width 22 height 22
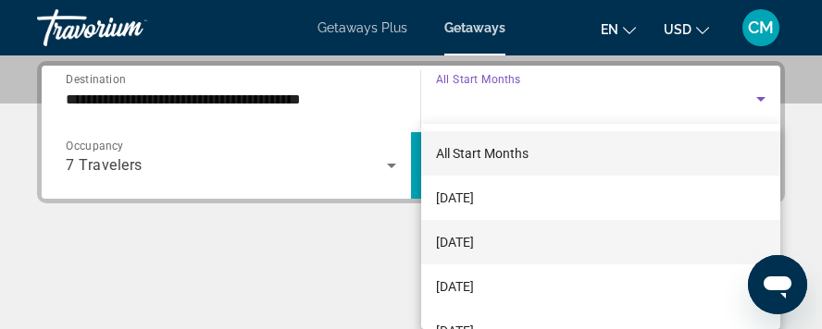
click at [474, 240] on span "[DATE]" at bounding box center [455, 242] width 38 height 22
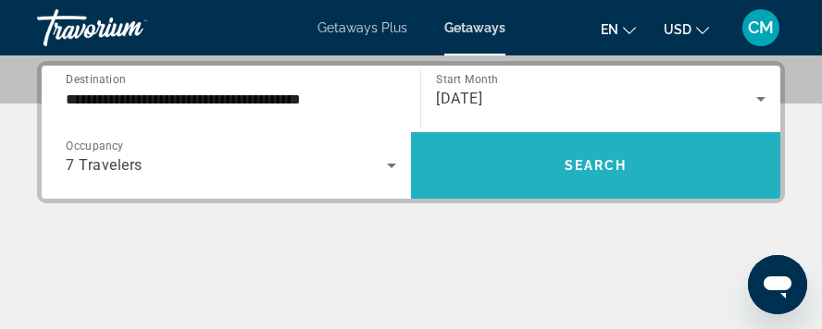
click at [598, 165] on span "Search" at bounding box center [596, 165] width 63 height 15
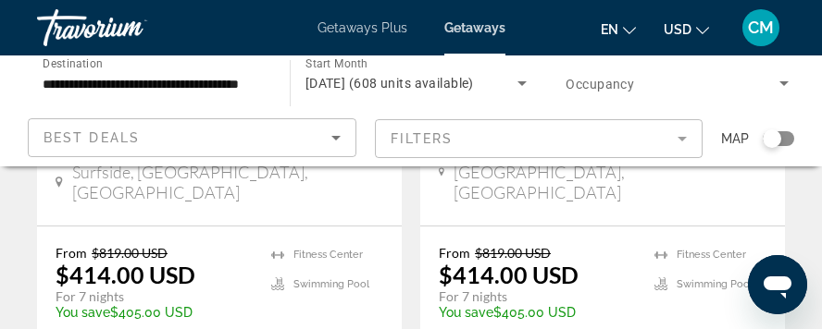
scroll to position [3931, 0]
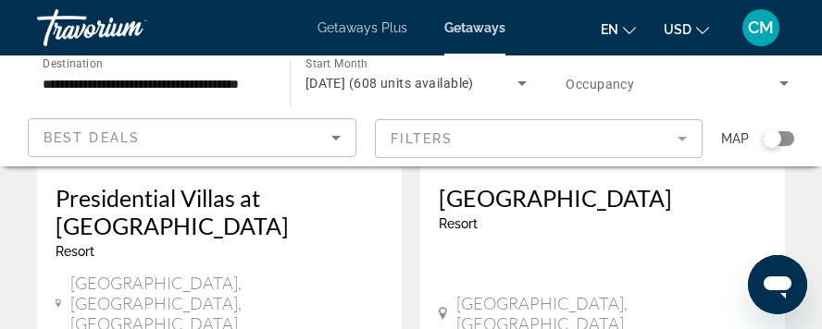
scroll to position [1851, 0]
